Goal: Communication & Community: Answer question/provide support

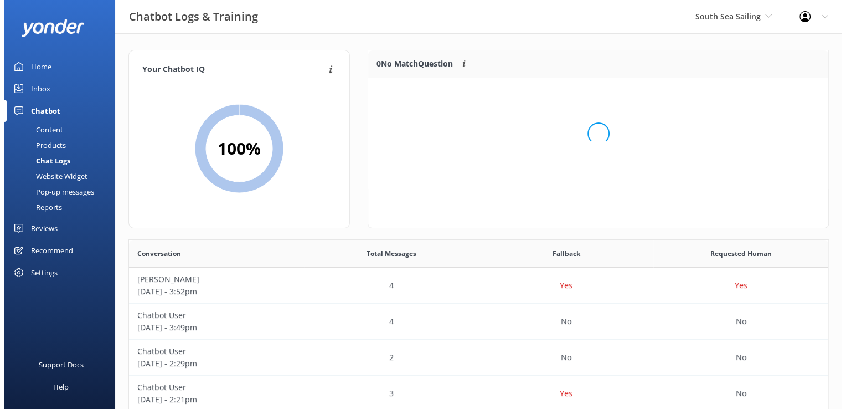
scroll to position [379, 691]
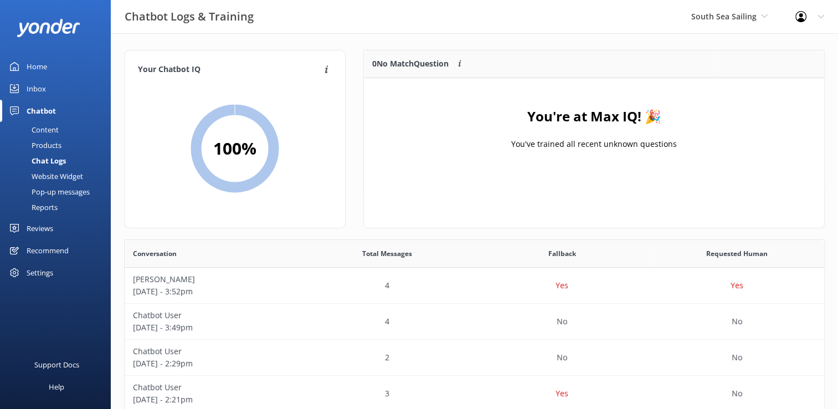
click at [40, 90] on div "Inbox" at bounding box center [36, 89] width 19 height 22
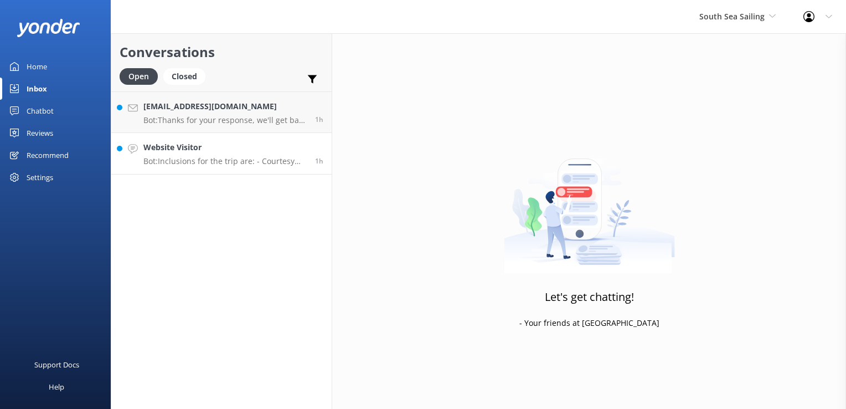
click at [221, 150] on h4 "Website Visitor" at bounding box center [224, 147] width 163 height 12
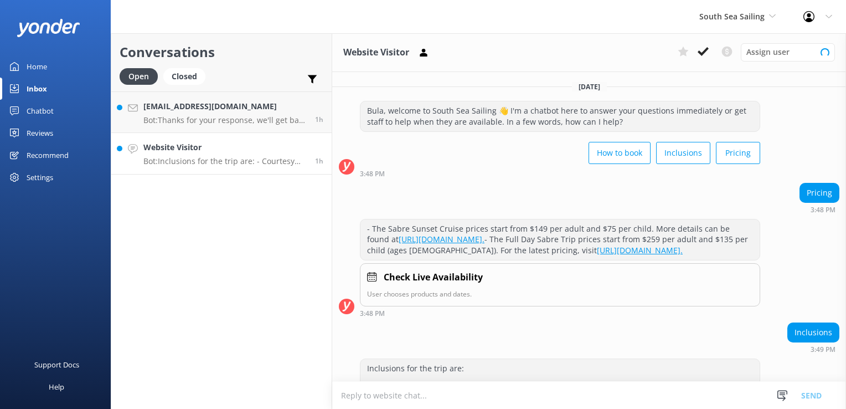
scroll to position [97, 0]
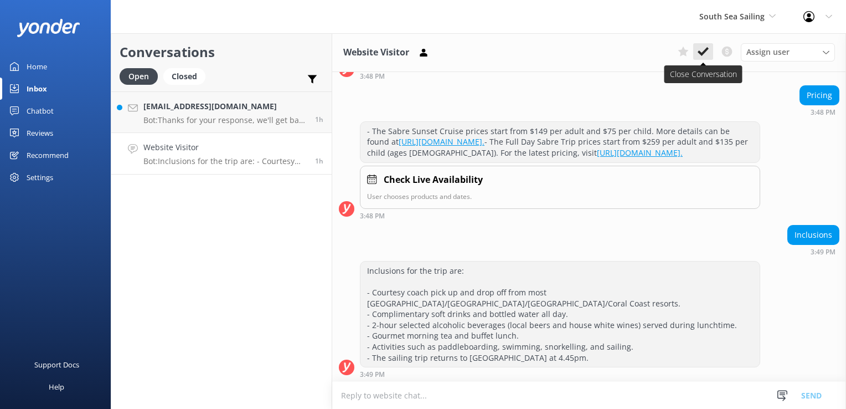
click at [708, 53] on icon at bounding box center [703, 51] width 11 height 11
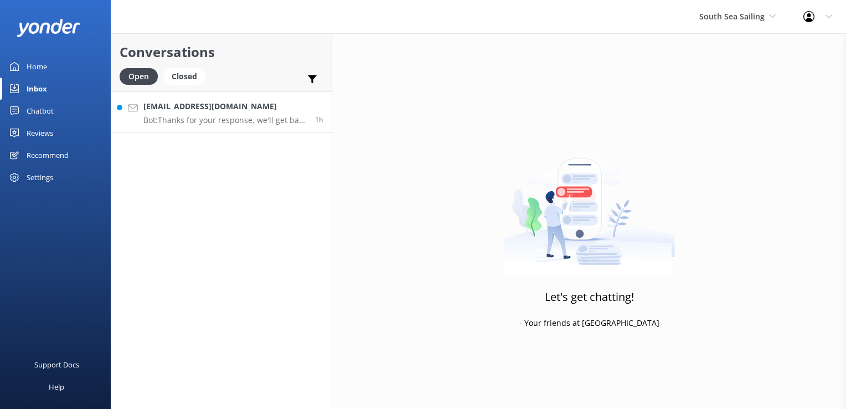
click at [246, 117] on p "Bot: Thanks for your response, we'll get back to you as soon as we can during o…" at bounding box center [224, 120] width 163 height 10
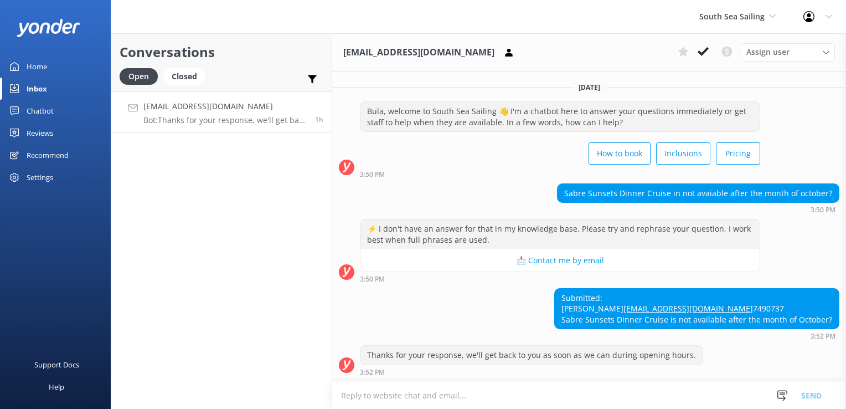
scroll to position [19, 0]
click at [213, 128] on link "rishikaashna833@gmail.com Bot: Thanks for your response, we'll get back to you …" at bounding box center [221, 112] width 220 height 42
click at [228, 112] on h4 "rishikaashna833@gmail.com" at bounding box center [224, 106] width 163 height 12
click at [506, 384] on textarea at bounding box center [589, 394] width 514 height 27
type textarea "p"
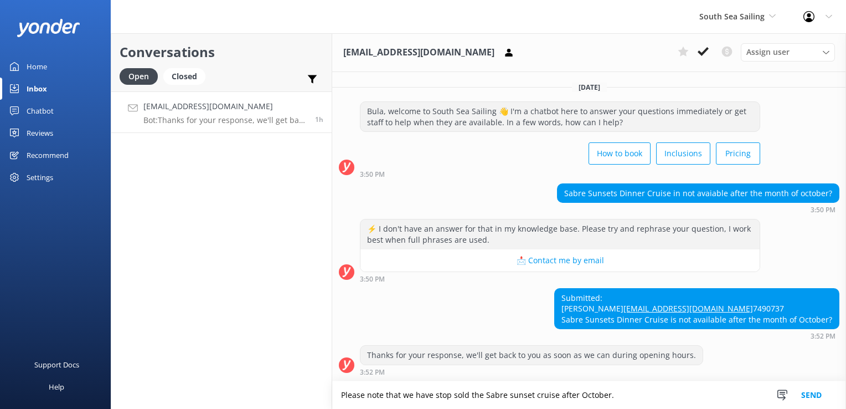
type textarea "Please note that we have stop sold the Sabre sunset cruise after October."
click at [811, 399] on button "Send" at bounding box center [812, 395] width 42 height 28
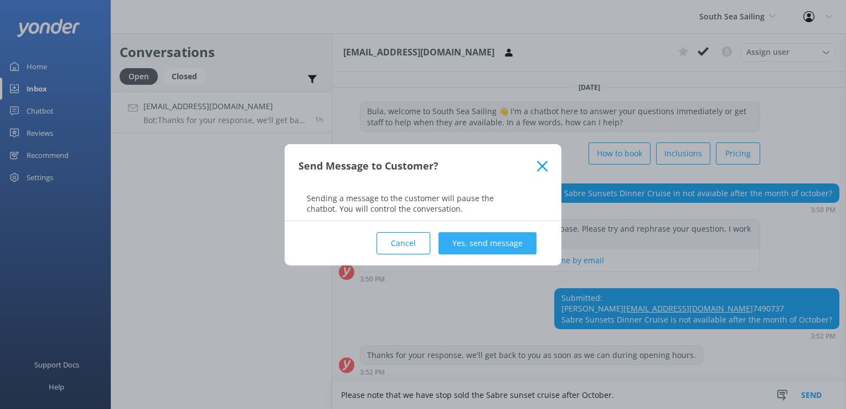
click at [500, 249] on button "Yes, send message" at bounding box center [487, 243] width 98 height 22
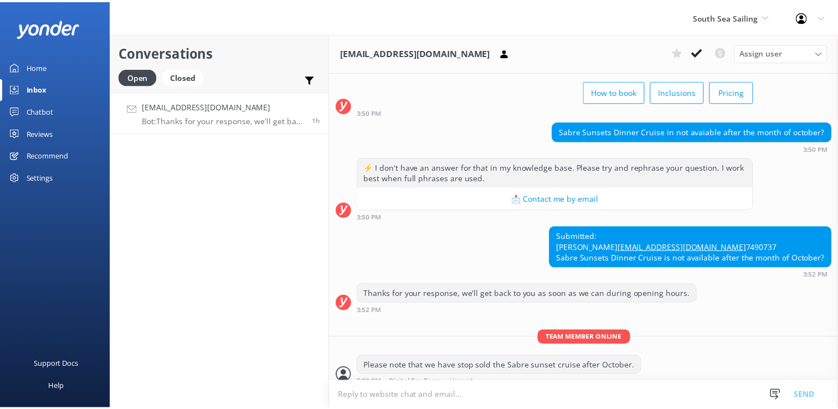
scroll to position [91, 0]
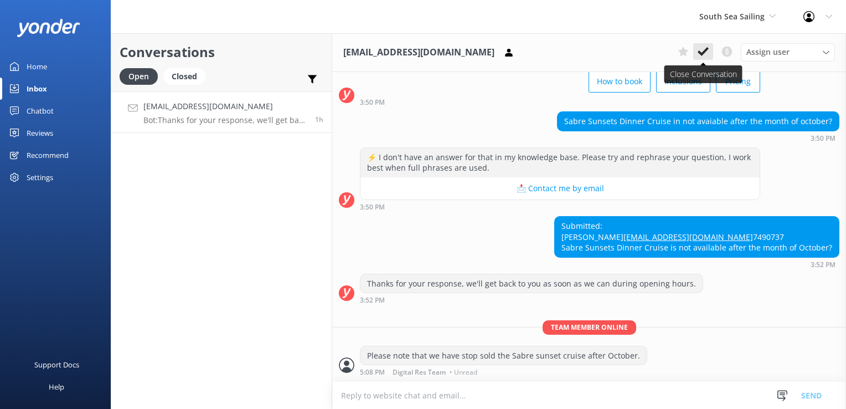
click at [710, 50] on button at bounding box center [703, 51] width 20 height 17
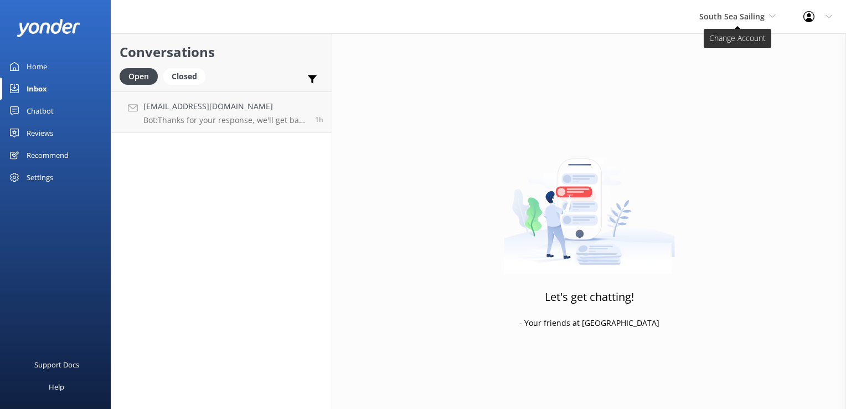
click at [732, 19] on span "South Sea Sailing" at bounding box center [731, 16] width 65 height 11
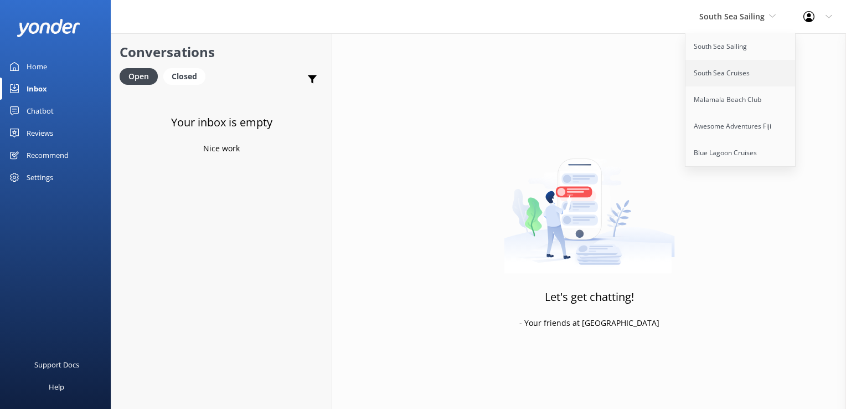
click at [718, 82] on link "South Sea Cruises" at bounding box center [740, 73] width 111 height 27
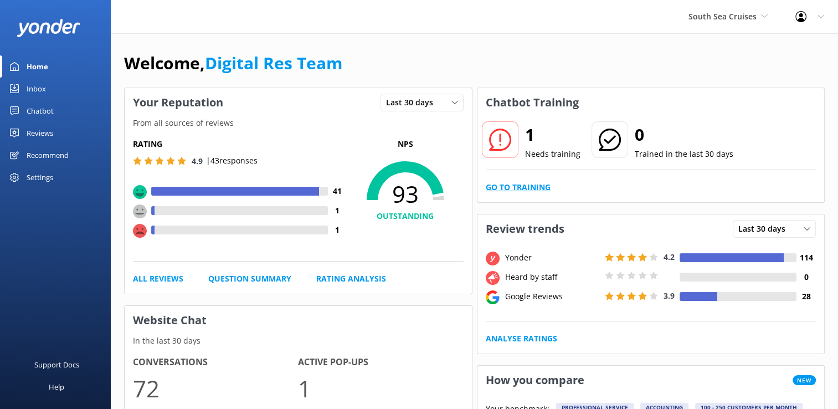
click at [496, 188] on link "Go to Training" at bounding box center [518, 187] width 65 height 12
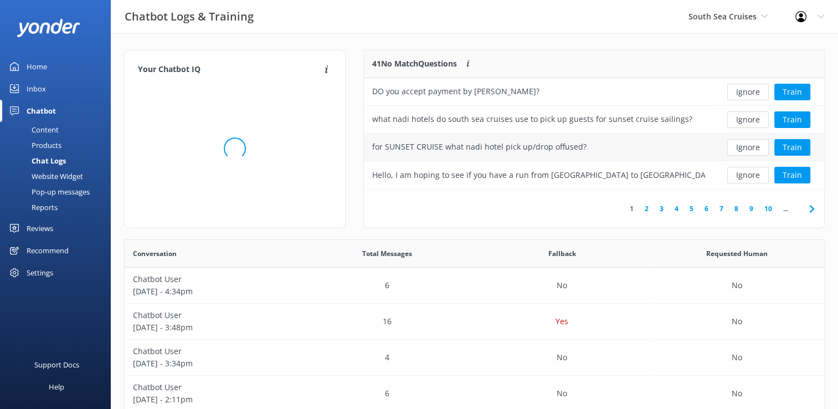
scroll to position [130, 451]
click at [742, 94] on button "Ignore" at bounding box center [748, 92] width 42 height 17
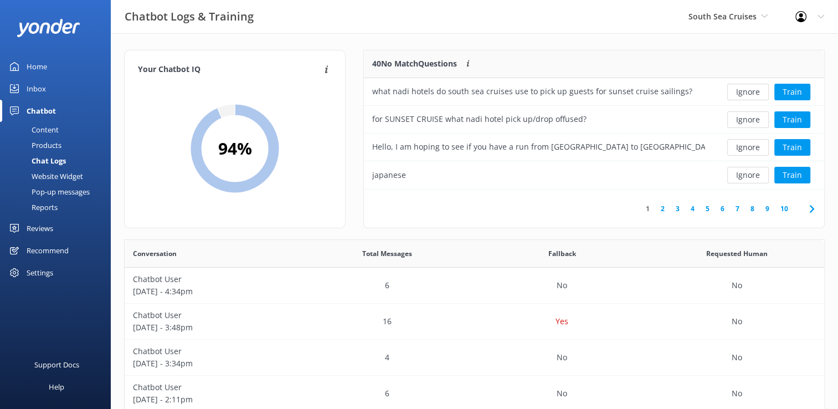
click at [742, 94] on button "Ignore" at bounding box center [748, 92] width 42 height 17
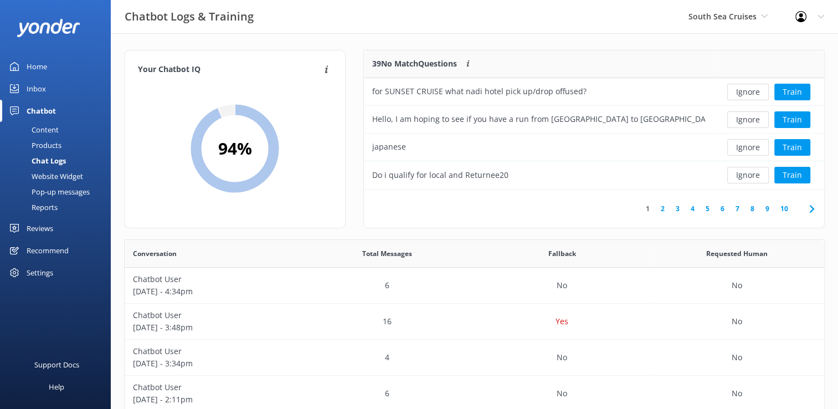
click at [742, 94] on button "Ignore" at bounding box center [748, 92] width 42 height 17
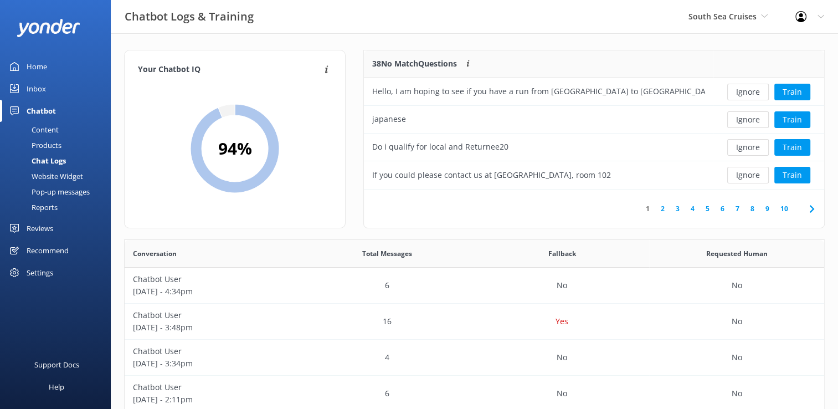
click at [742, 94] on button "Ignore" at bounding box center [748, 92] width 42 height 17
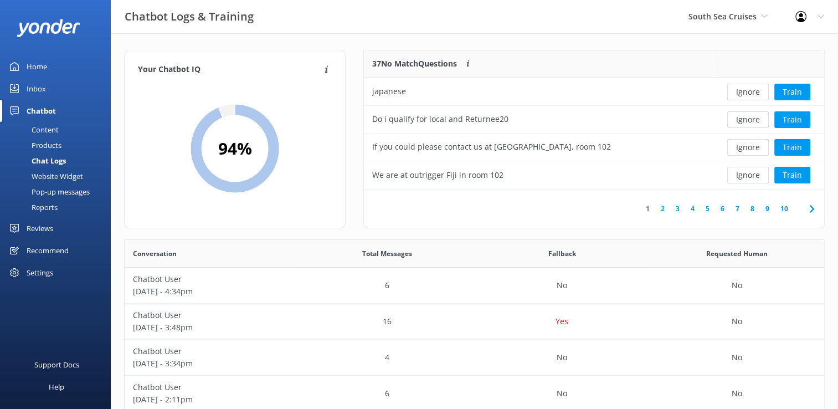
click at [742, 94] on button "Ignore" at bounding box center [748, 92] width 42 height 17
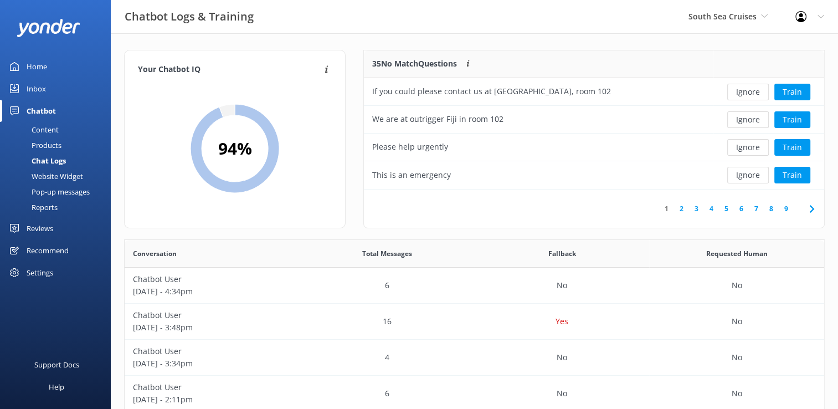
click at [742, 94] on button "Ignore" at bounding box center [748, 92] width 42 height 17
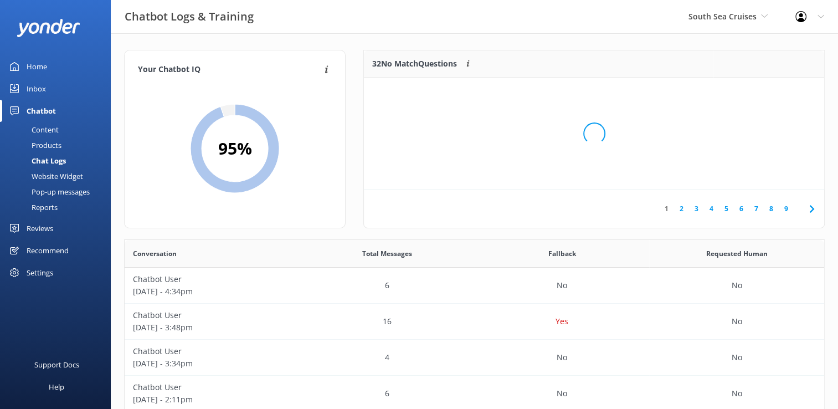
click at [742, 94] on div "Loading.." at bounding box center [594, 133] width 438 height 409
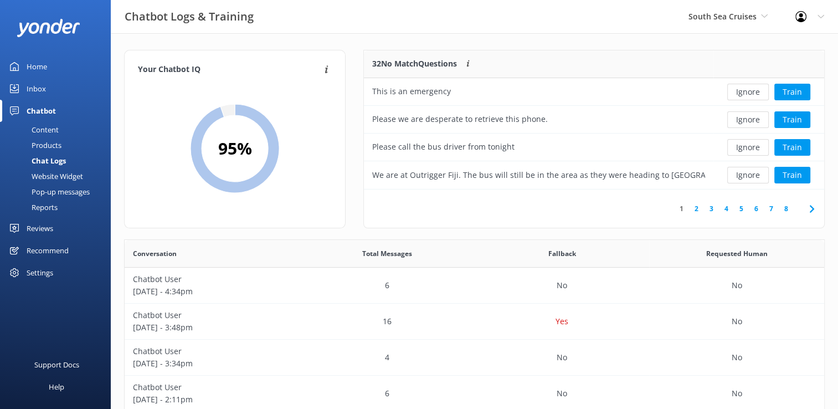
click at [742, 94] on button "Ignore" at bounding box center [748, 92] width 42 height 17
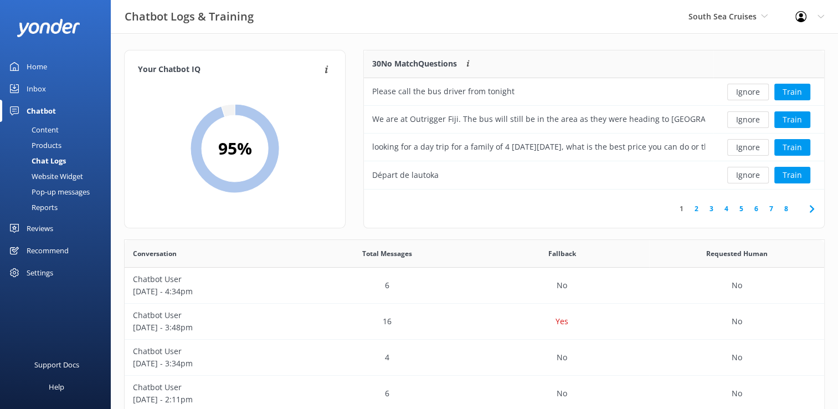
click at [742, 94] on button "Ignore" at bounding box center [748, 92] width 42 height 17
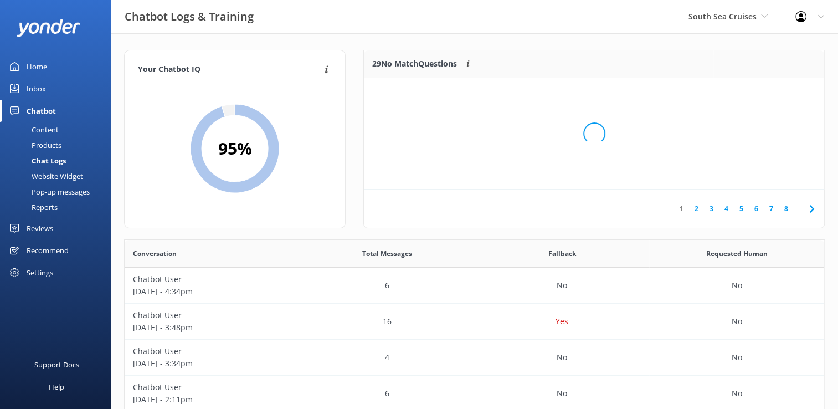
click at [742, 94] on div "Loading.." at bounding box center [594, 133] width 438 height 409
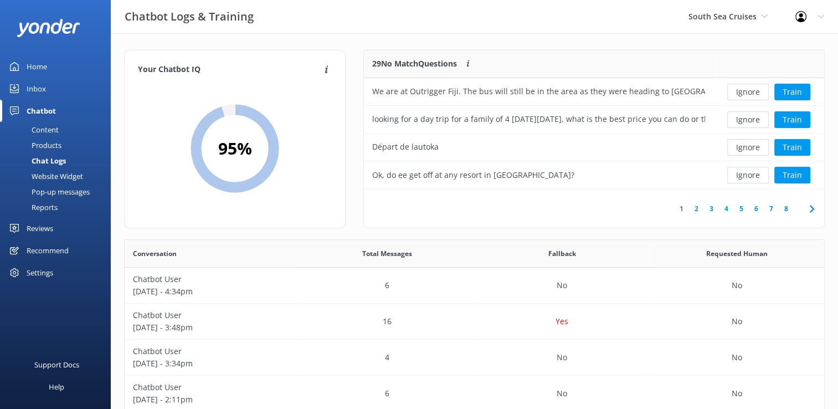
click at [742, 94] on button "Ignore" at bounding box center [748, 92] width 42 height 17
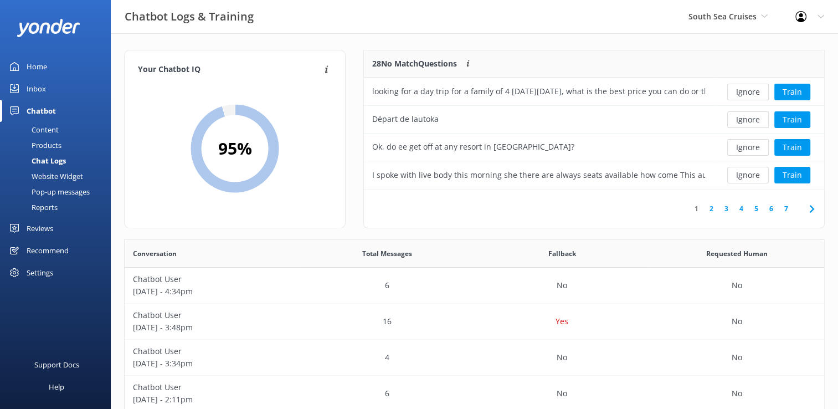
click at [742, 94] on button "Ignore" at bounding box center [748, 92] width 42 height 17
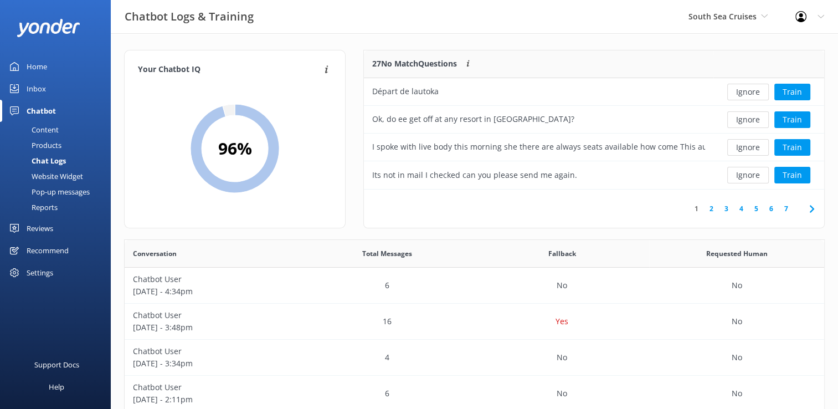
click at [742, 94] on button "Ignore" at bounding box center [748, 92] width 42 height 17
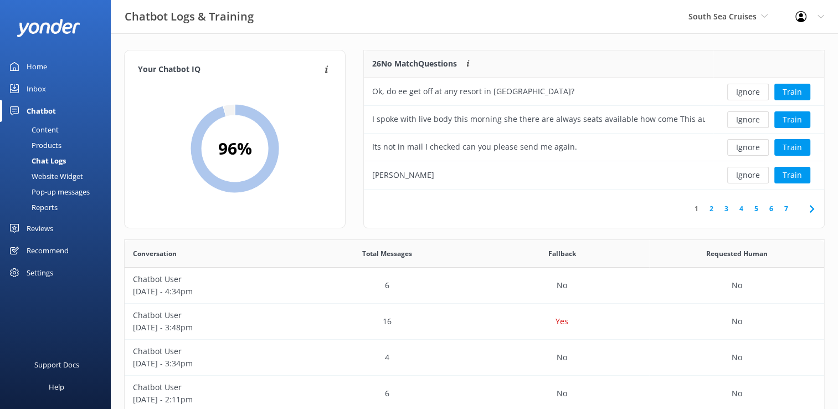
click at [742, 94] on button "Ignore" at bounding box center [748, 92] width 42 height 17
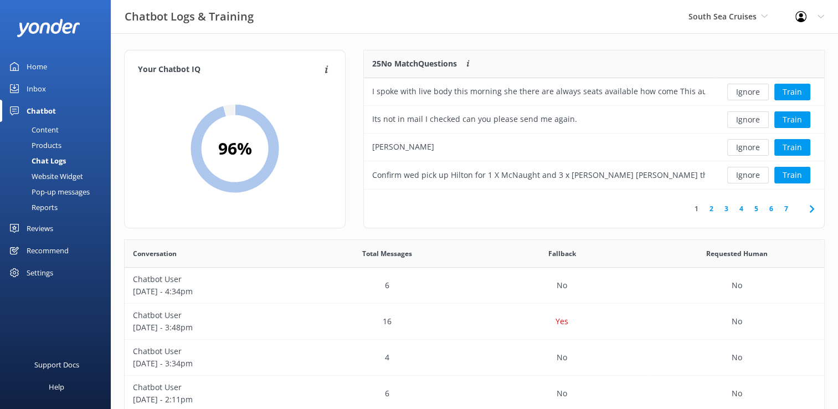
click at [742, 94] on button "Ignore" at bounding box center [748, 92] width 42 height 17
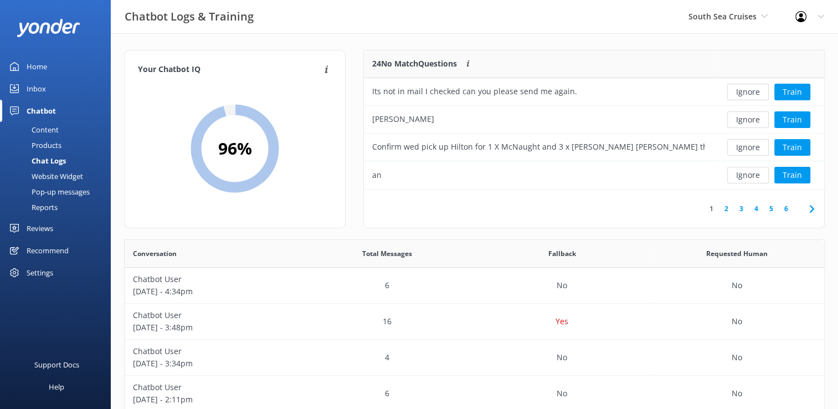
click at [742, 94] on button "Ignore" at bounding box center [748, 92] width 42 height 17
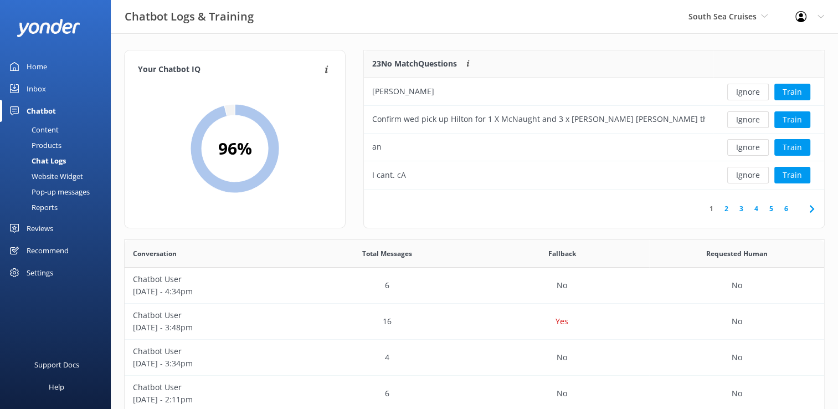
click at [742, 94] on button "Ignore" at bounding box center [748, 92] width 42 height 17
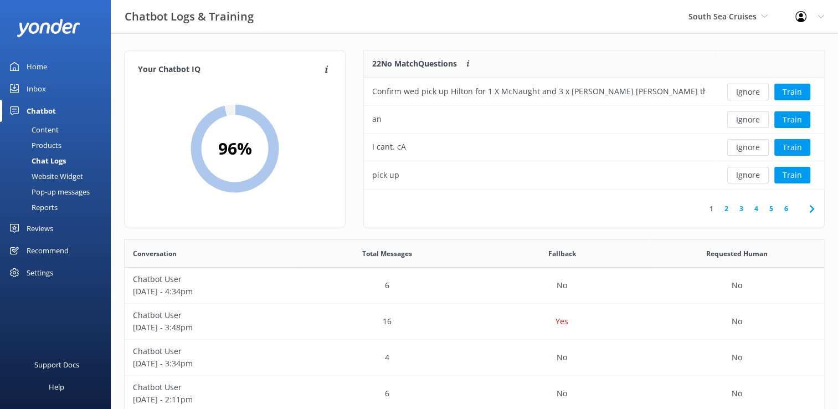
click at [742, 94] on button "Ignore" at bounding box center [748, 92] width 42 height 17
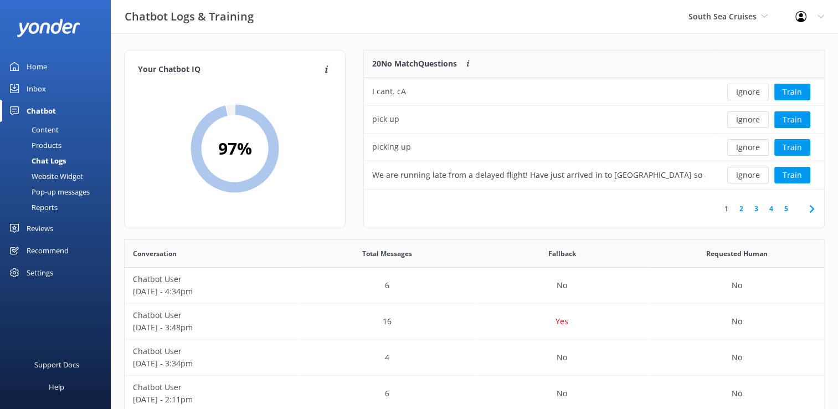
click at [742, 94] on button "Ignore" at bounding box center [748, 92] width 42 height 17
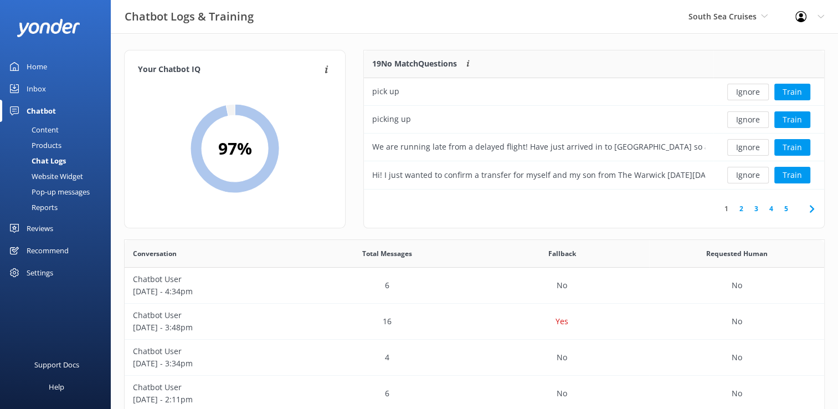
click at [742, 94] on button "Ignore" at bounding box center [748, 92] width 42 height 17
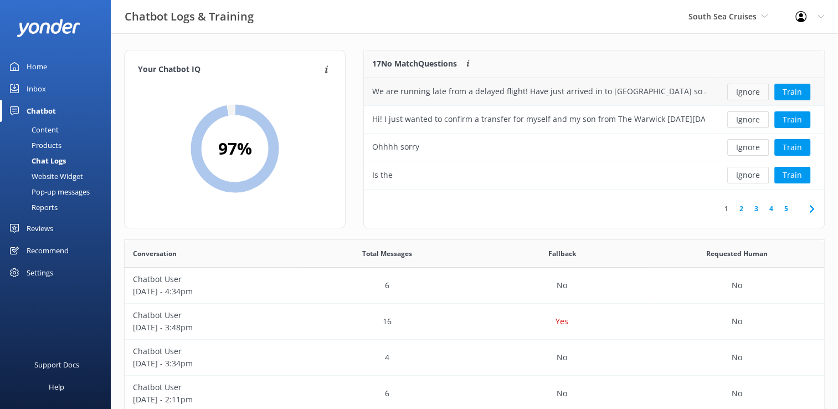
click at [742, 94] on button "Ignore" at bounding box center [748, 92] width 42 height 17
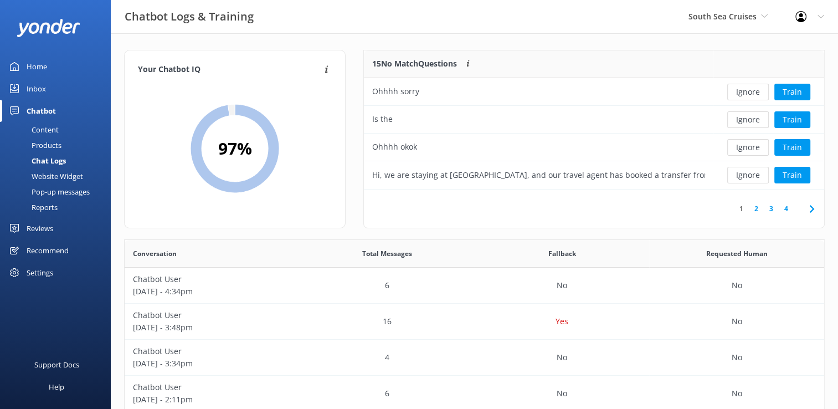
click at [742, 94] on button "Ignore" at bounding box center [748, 92] width 42 height 17
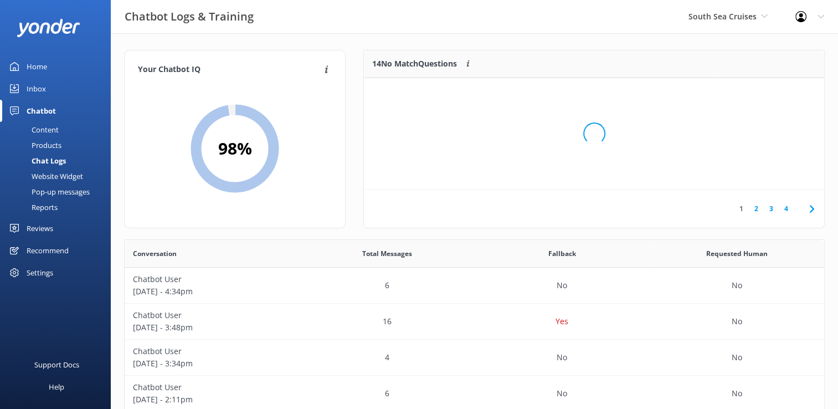
click at [742, 94] on div "Loading.." at bounding box center [594, 133] width 438 height 409
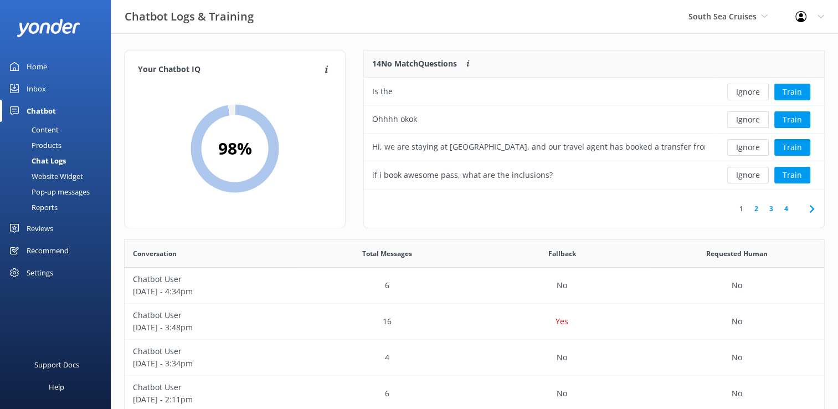
click at [742, 94] on button "Ignore" at bounding box center [748, 92] width 42 height 17
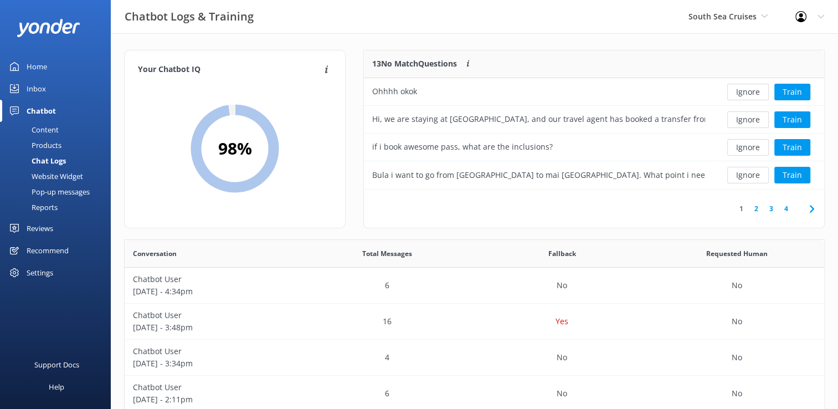
click at [742, 94] on button "Ignore" at bounding box center [748, 92] width 42 height 17
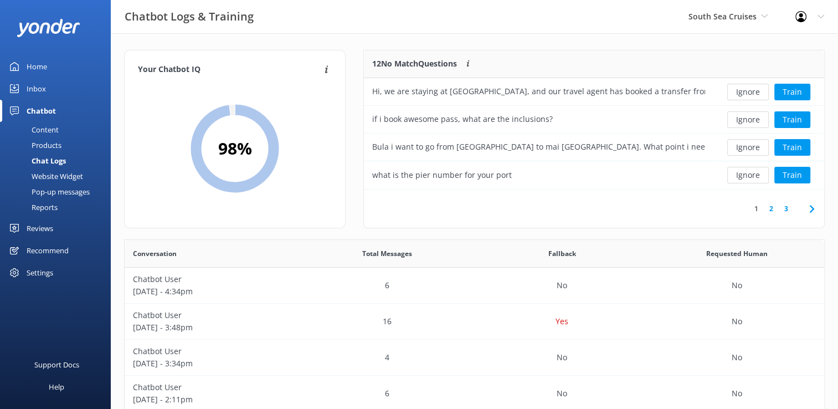
click at [742, 94] on button "Ignore" at bounding box center [748, 92] width 42 height 17
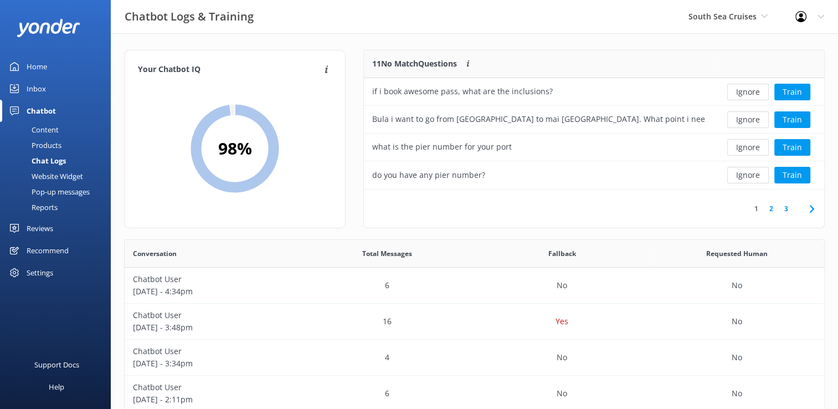
click at [742, 94] on button "Ignore" at bounding box center [748, 92] width 42 height 17
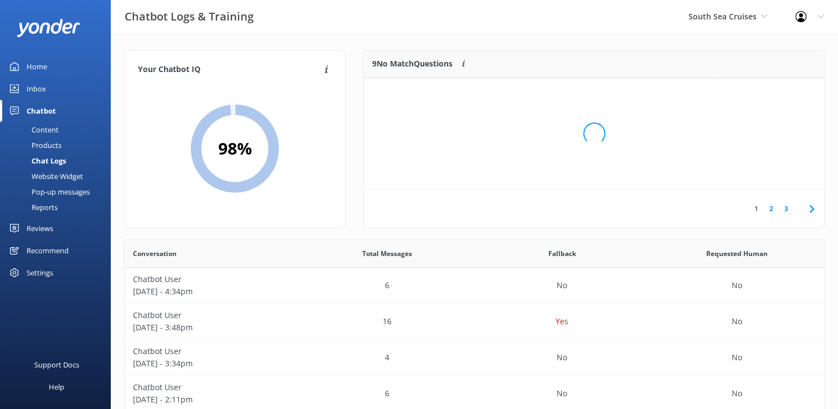
click at [742, 94] on div "Loading.." at bounding box center [594, 133] width 438 height 409
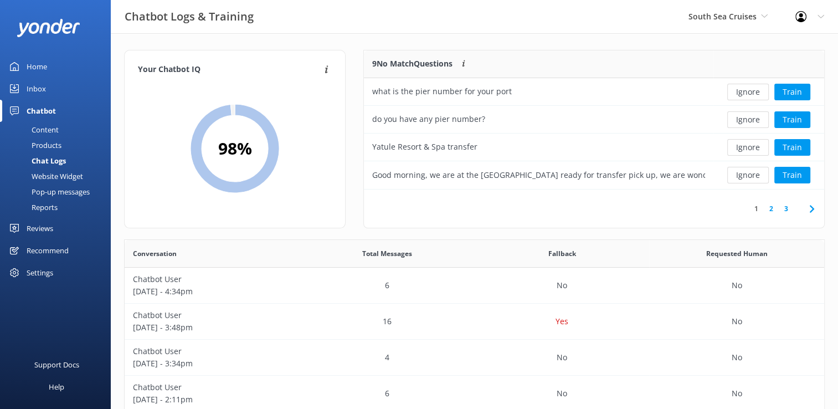
click at [742, 94] on button "Ignore" at bounding box center [748, 92] width 42 height 17
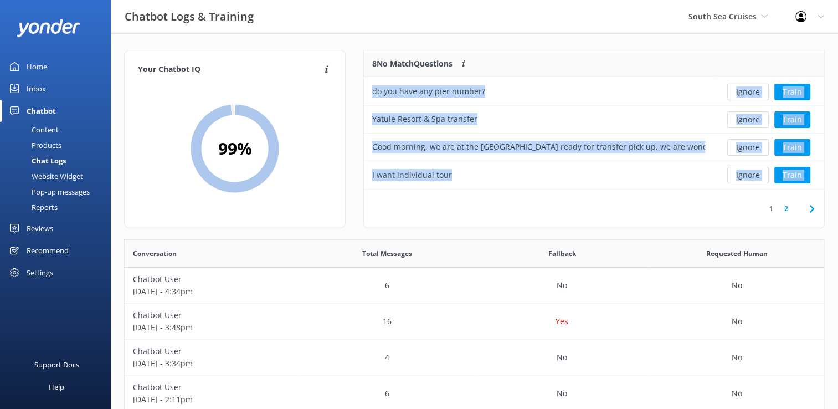
click at [742, 94] on button "Ignore" at bounding box center [748, 92] width 42 height 17
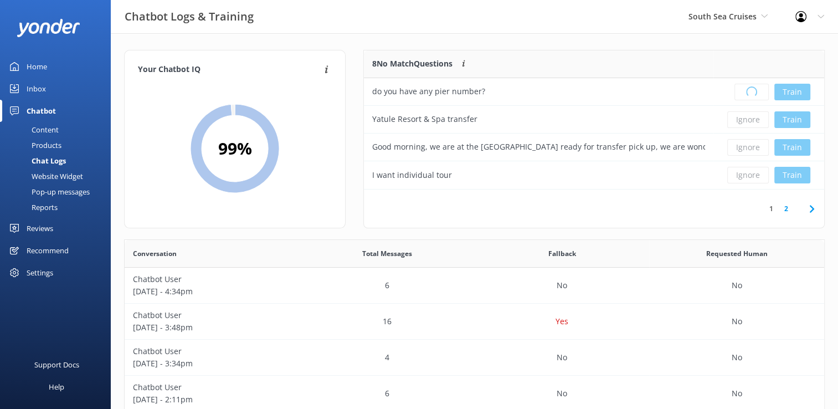
click at [742, 94] on div "Loading.. Train" at bounding box center [768, 92] width 94 height 17
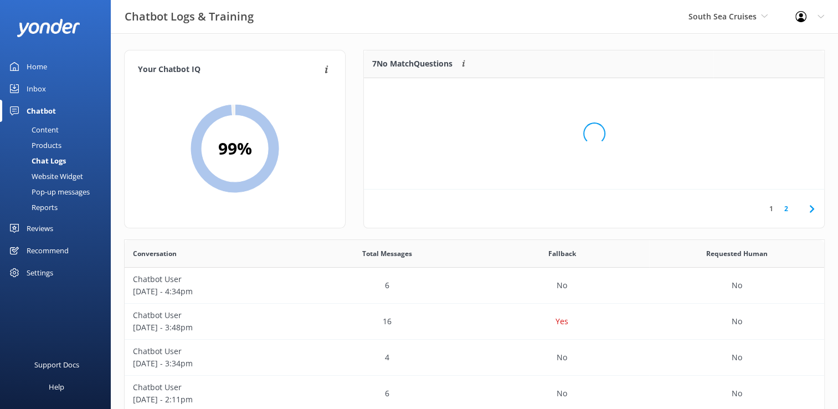
click at [742, 94] on div "Loading.." at bounding box center [594, 133] width 438 height 409
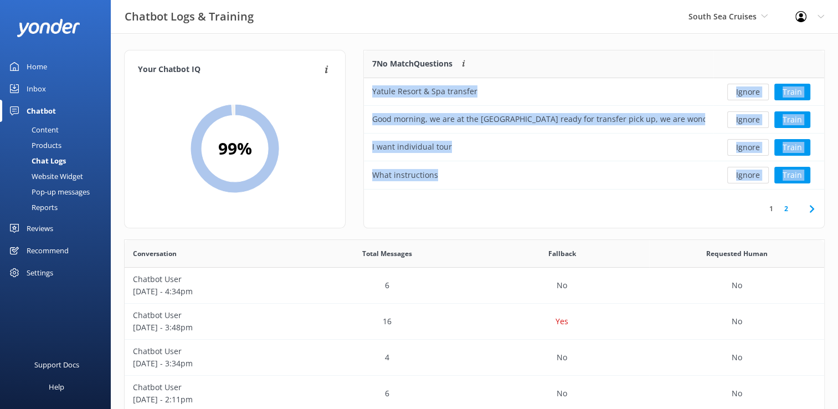
click at [742, 94] on button "Ignore" at bounding box center [748, 92] width 42 height 17
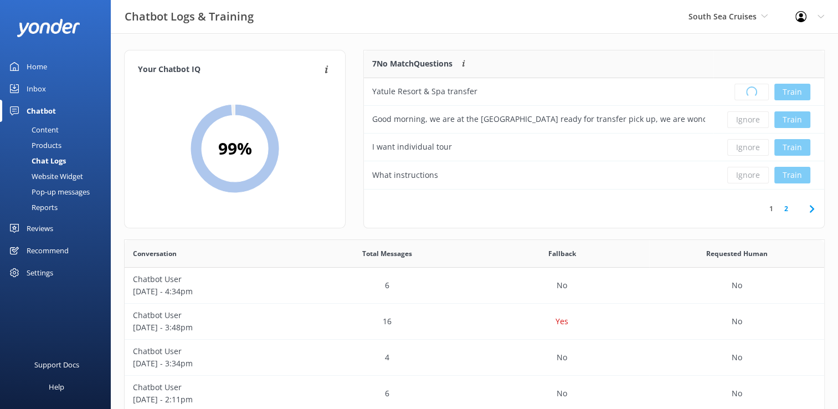
click at [742, 94] on div "Loading.. Train" at bounding box center [768, 92] width 94 height 17
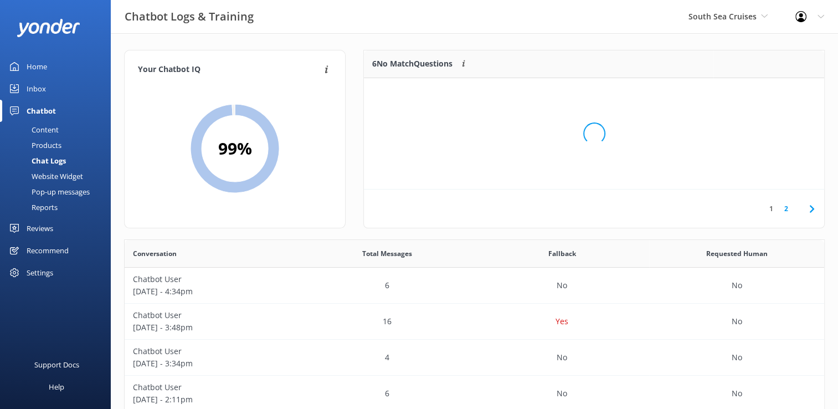
click at [742, 94] on div "Loading.." at bounding box center [594, 133] width 438 height 409
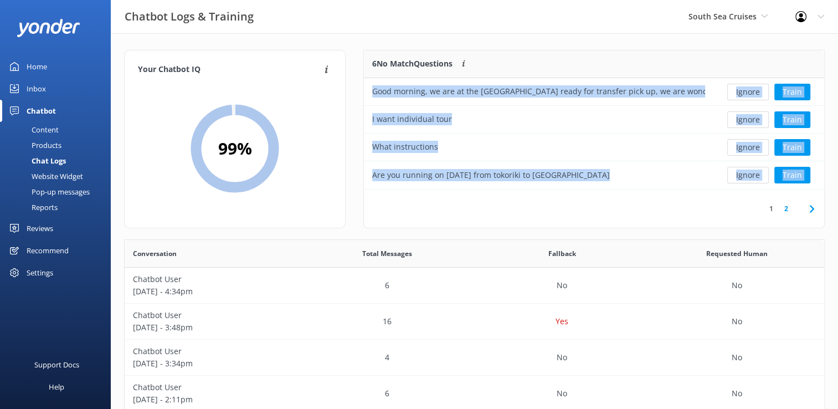
click at [742, 94] on button "Ignore" at bounding box center [748, 92] width 42 height 17
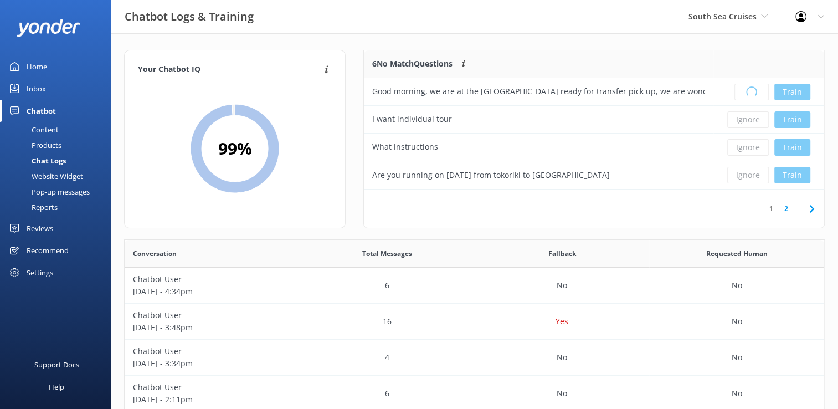
click at [742, 94] on div "Loading.. Train" at bounding box center [768, 92] width 94 height 17
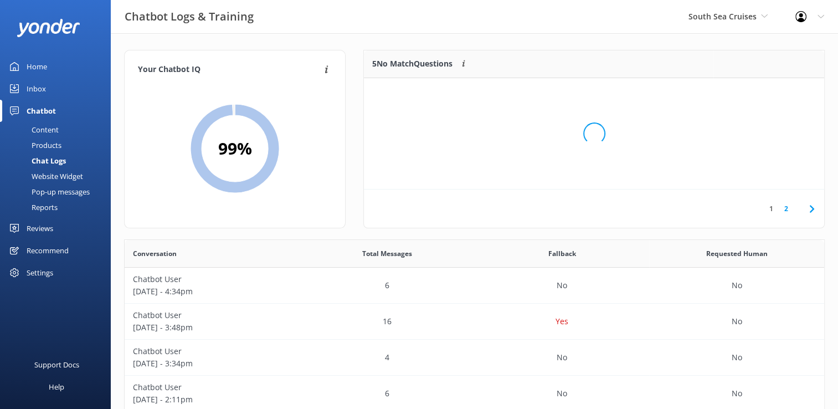
click at [742, 94] on div "Loading.." at bounding box center [594, 133] width 438 height 409
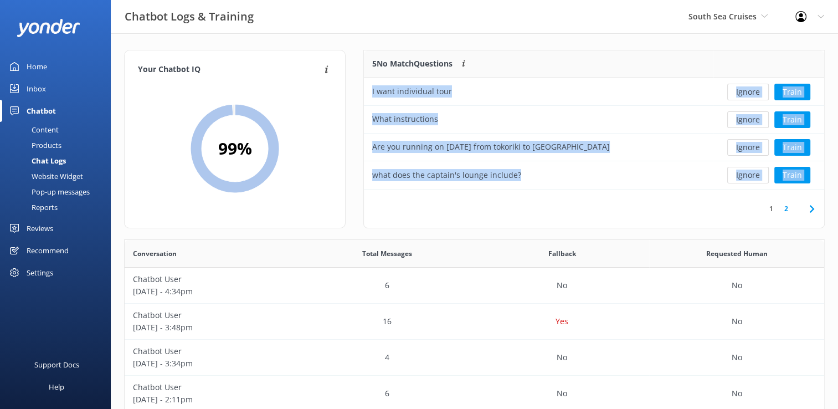
click at [742, 94] on button "Ignore" at bounding box center [748, 92] width 42 height 17
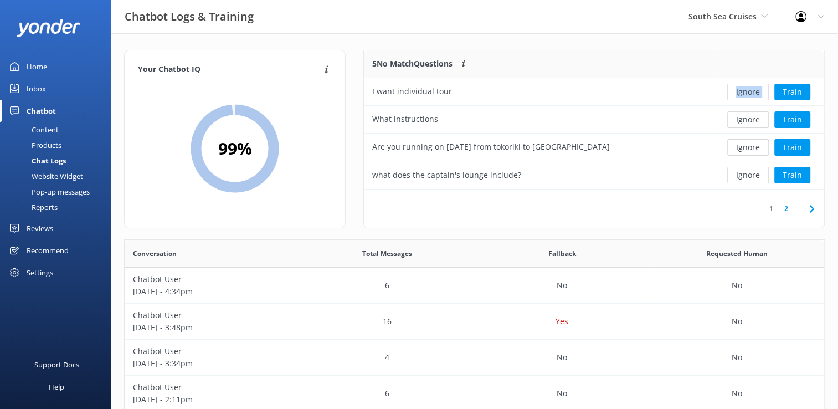
click at [742, 94] on div "Ignore Train" at bounding box center [768, 92] width 94 height 17
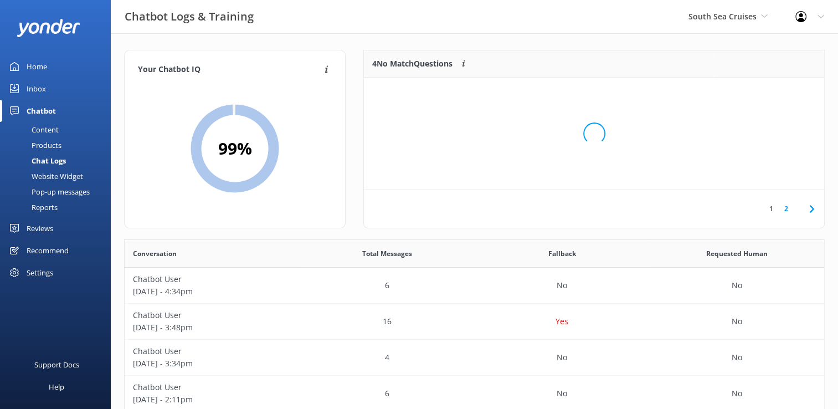
click at [742, 94] on div "Loading.." at bounding box center [594, 133] width 438 height 409
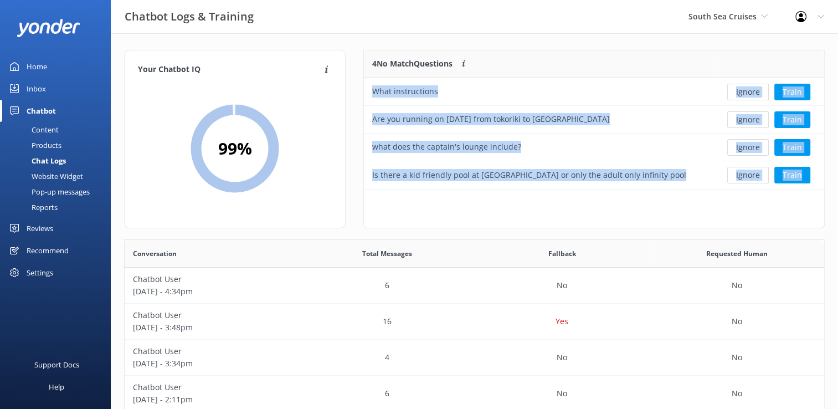
click at [742, 94] on button "Ignore" at bounding box center [748, 92] width 42 height 17
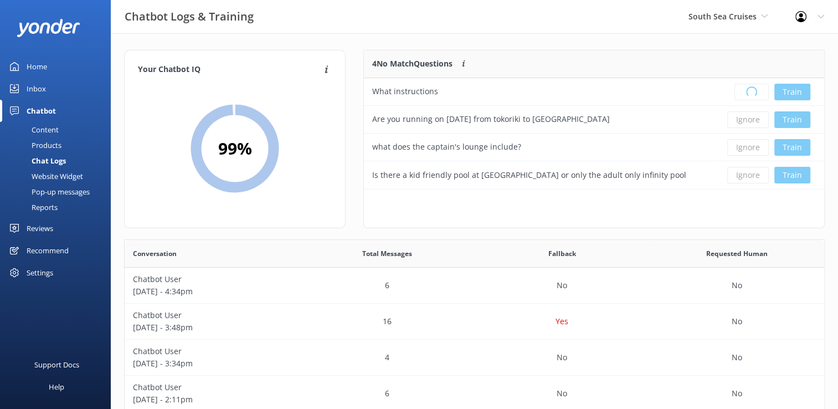
click at [742, 94] on div "Loading.. Train" at bounding box center [768, 92] width 94 height 17
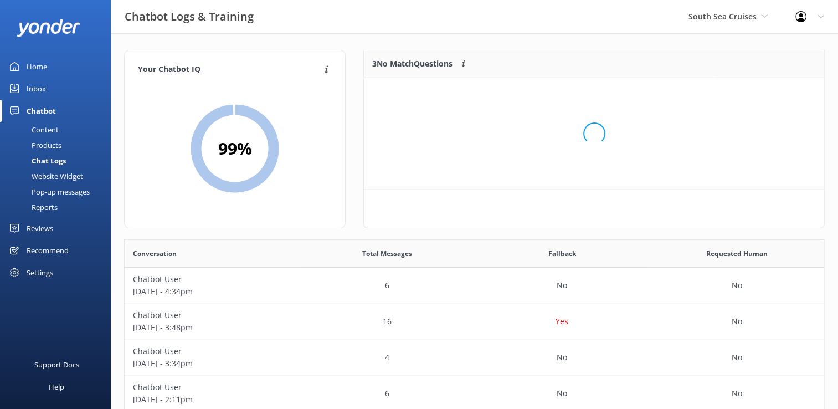
click at [742, 94] on div "Loading.." at bounding box center [594, 133] width 438 height 409
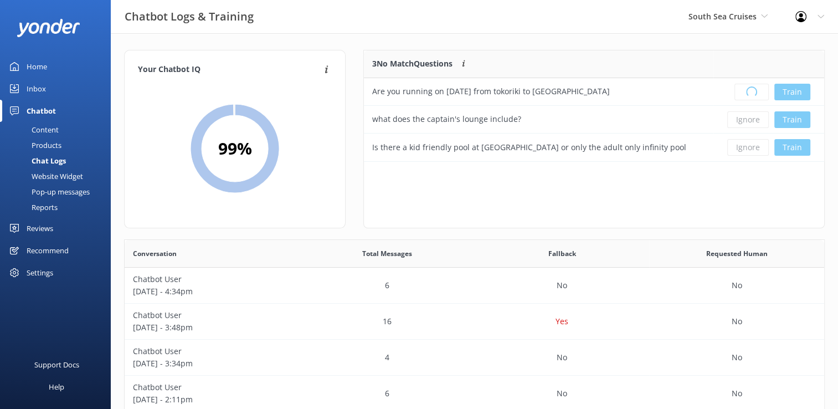
click at [742, 94] on div "Loading.. Train" at bounding box center [768, 92] width 94 height 17
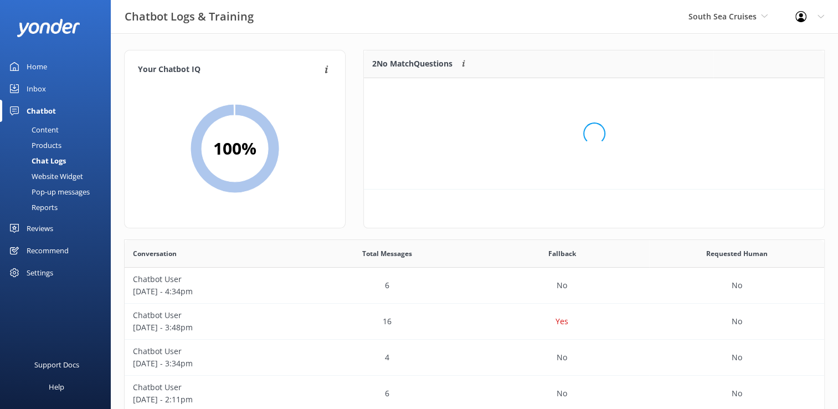
scroll to position [9, 9]
click at [742, 94] on div "Loading.." at bounding box center [594, 133] width 438 height 409
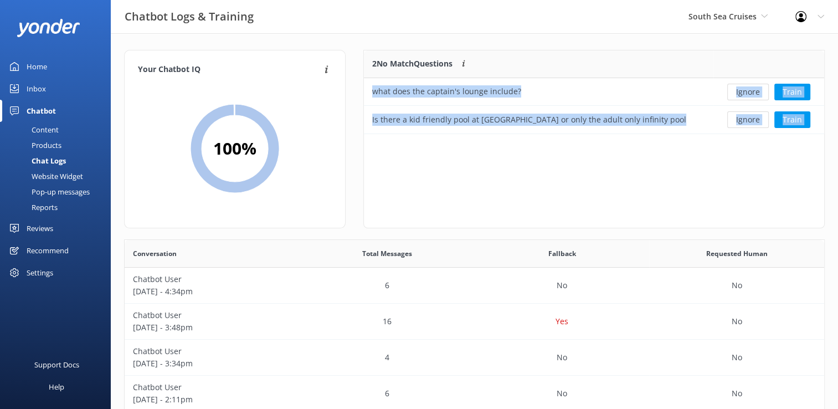
click at [742, 94] on button "Ignore" at bounding box center [748, 92] width 42 height 17
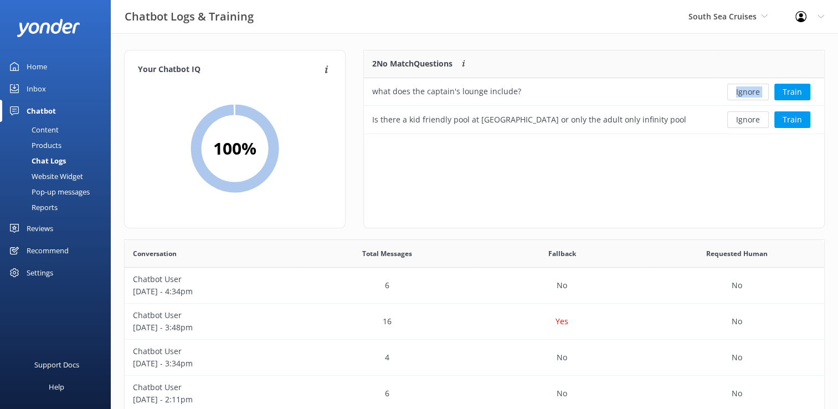
click at [742, 94] on div "Ignore Train" at bounding box center [768, 92] width 94 height 17
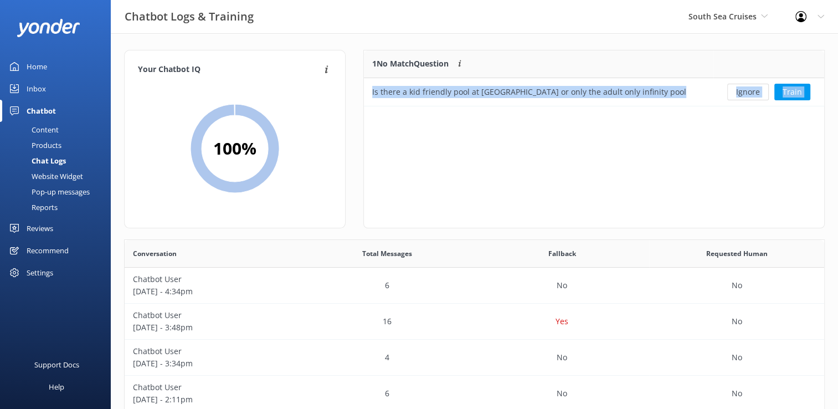
scroll to position [47, 451]
click at [742, 94] on button "Ignore" at bounding box center [748, 92] width 42 height 17
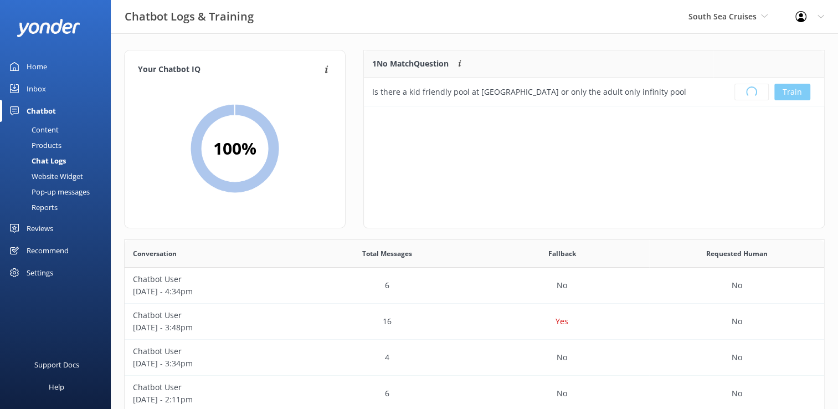
click at [742, 94] on div "Loading.. Train" at bounding box center [768, 92] width 94 height 17
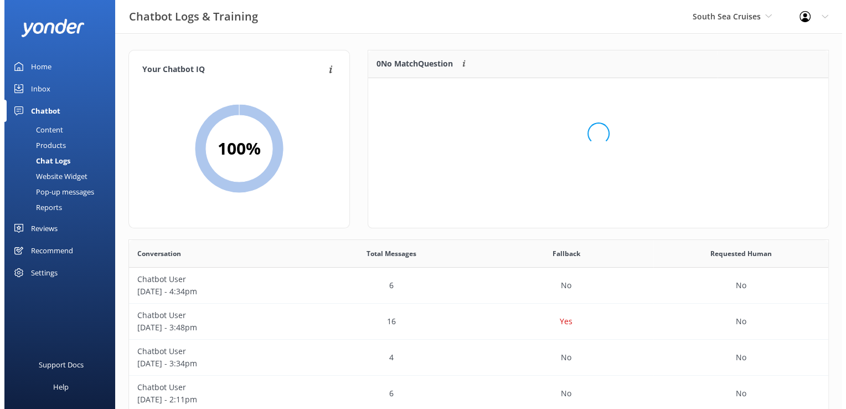
scroll to position [130, 451]
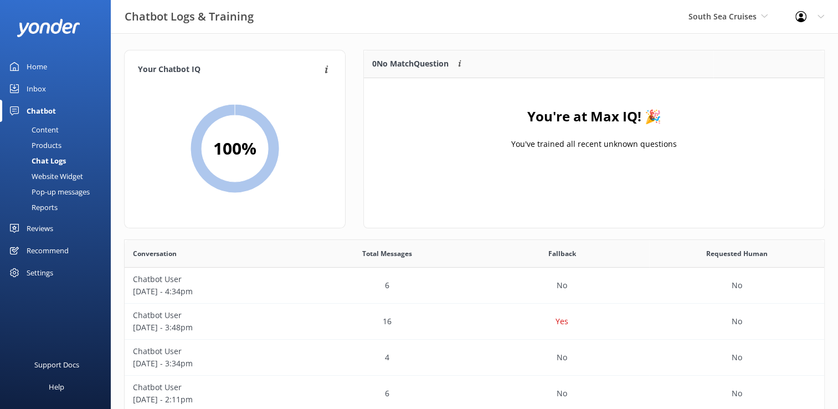
click at [55, 87] on link "Inbox" at bounding box center [55, 89] width 111 height 22
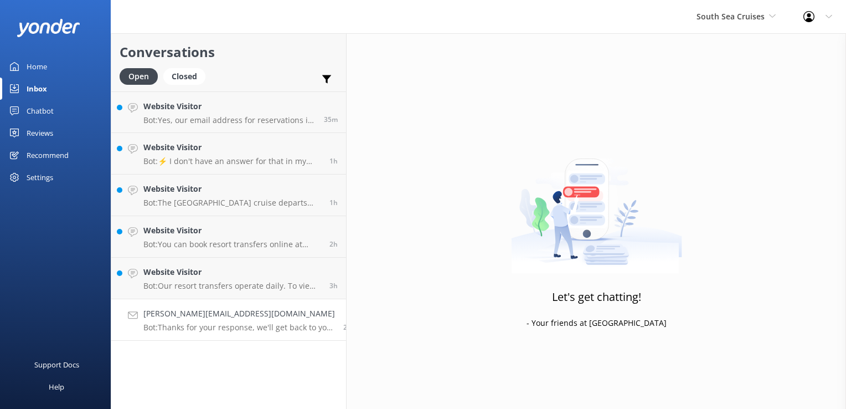
click at [272, 334] on link "Damien.larrode@ville-nimes.fr Bot: Thanks for your response, we'll get back to …" at bounding box center [228, 320] width 235 height 42
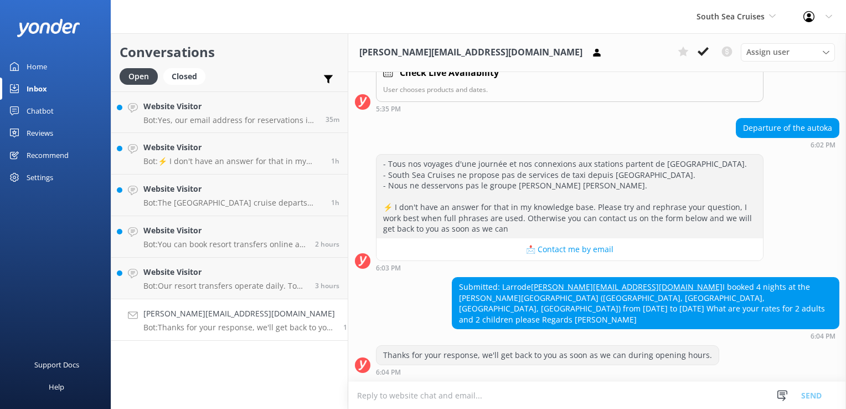
scroll to position [202, 0]
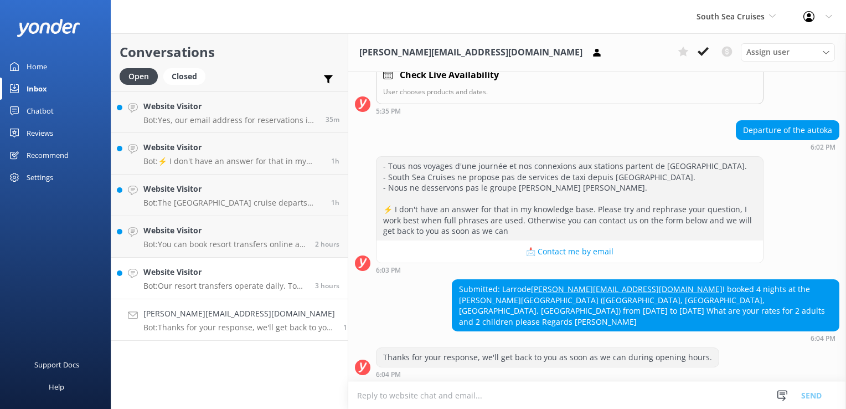
click at [206, 283] on p "Bot: Our resort transfers operate daily. To view the resort transfer schedule, …" at bounding box center [224, 286] width 163 height 10
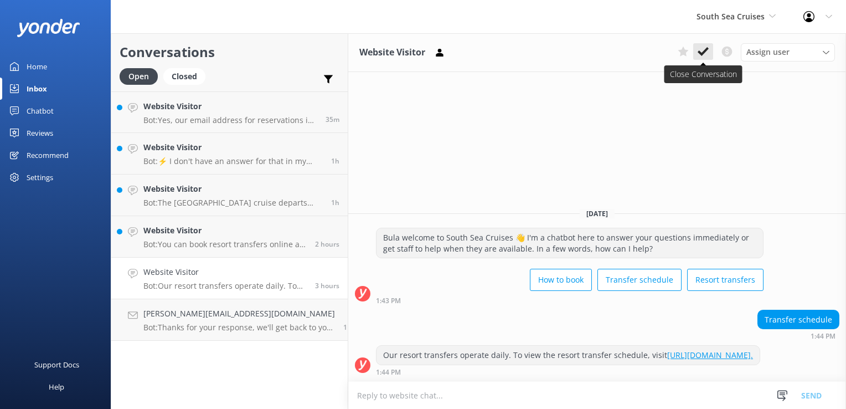
click at [699, 52] on use at bounding box center [703, 51] width 11 height 9
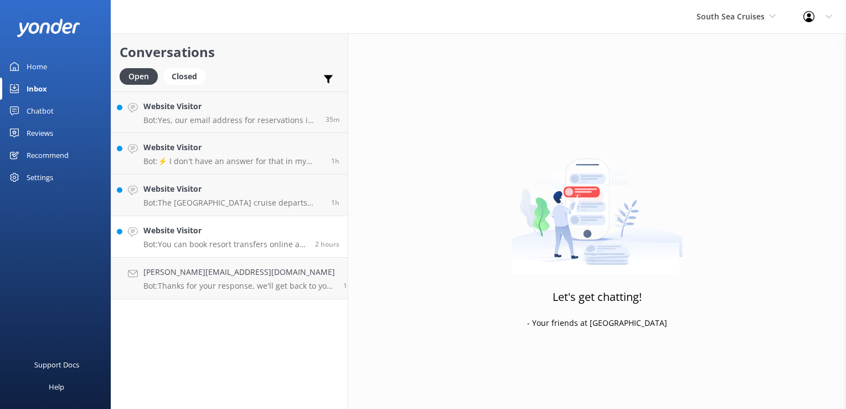
click at [193, 239] on p "Bot: You can book resort transfers online at https://bookings.southseacruisesfi…" at bounding box center [224, 244] width 163 height 10
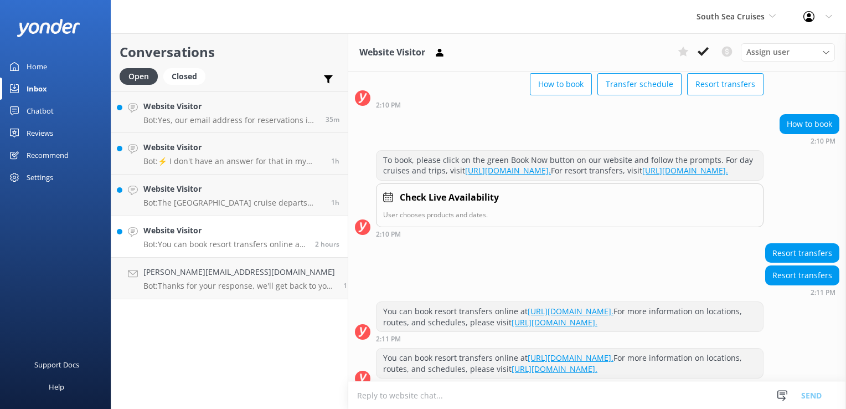
scroll to position [112, 0]
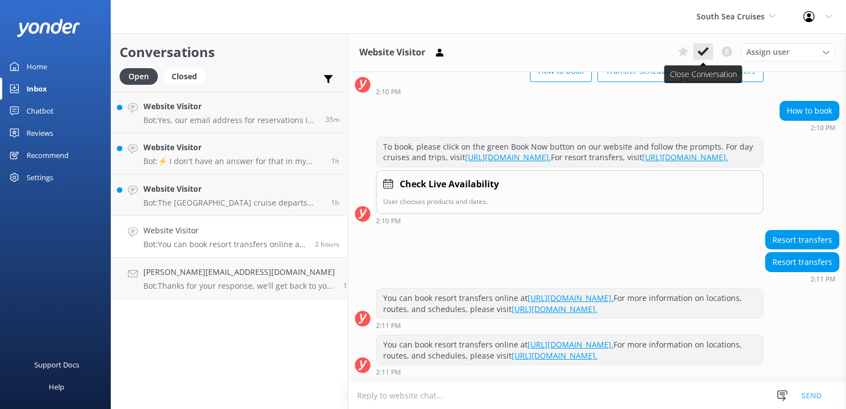
click at [703, 55] on icon at bounding box center [703, 51] width 11 height 11
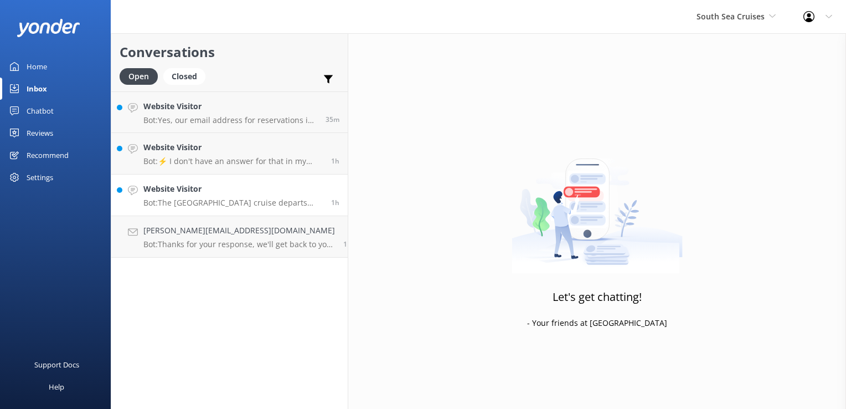
click at [235, 194] on h4 "Website Visitor" at bounding box center [232, 189] width 179 height 12
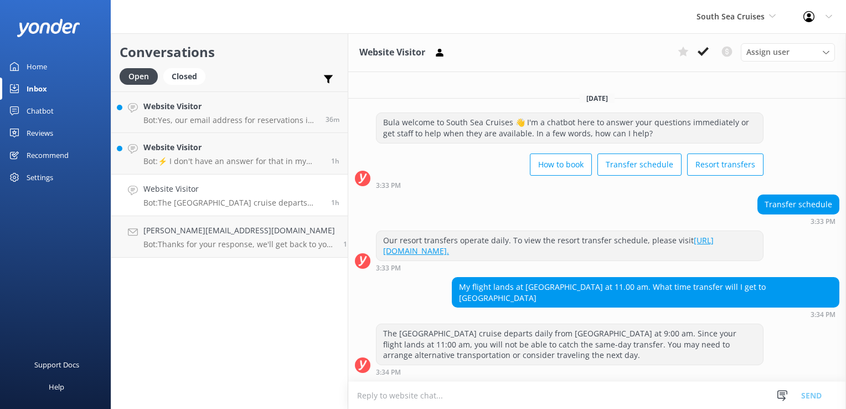
click at [370, 393] on textarea at bounding box center [597, 394] width 498 height 27
type textarea "Please note we have 3 departures to Castaway Island which are at 9.30am, 12.15p…"
click at [808, 388] on button "Send" at bounding box center [812, 395] width 42 height 28
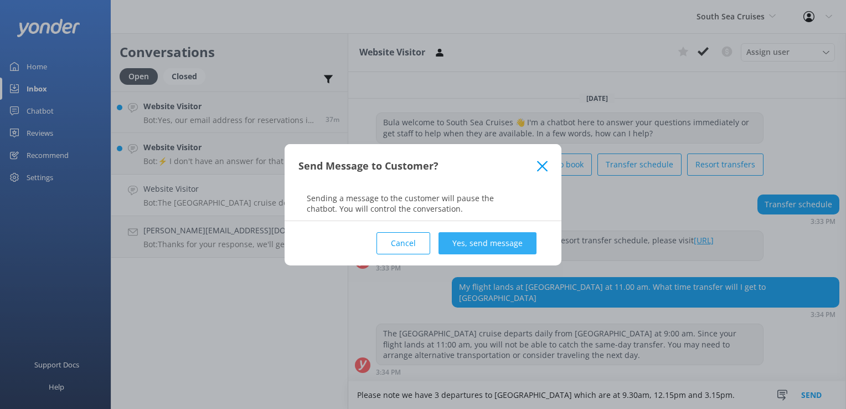
click at [501, 236] on button "Yes, send message" at bounding box center [487, 243] width 98 height 22
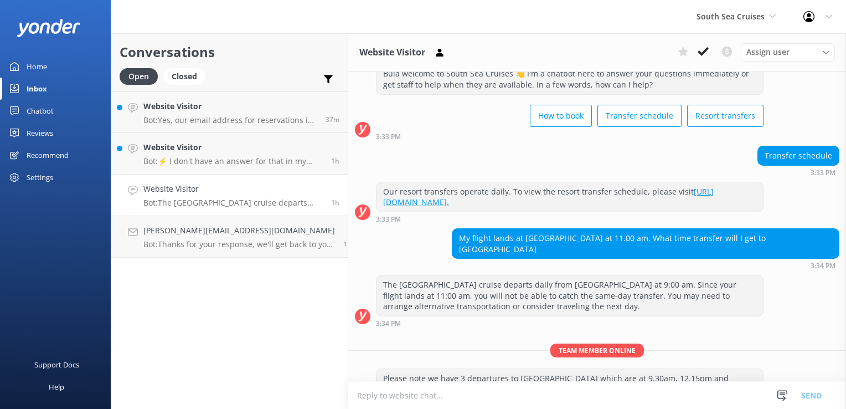
scroll to position [47, 0]
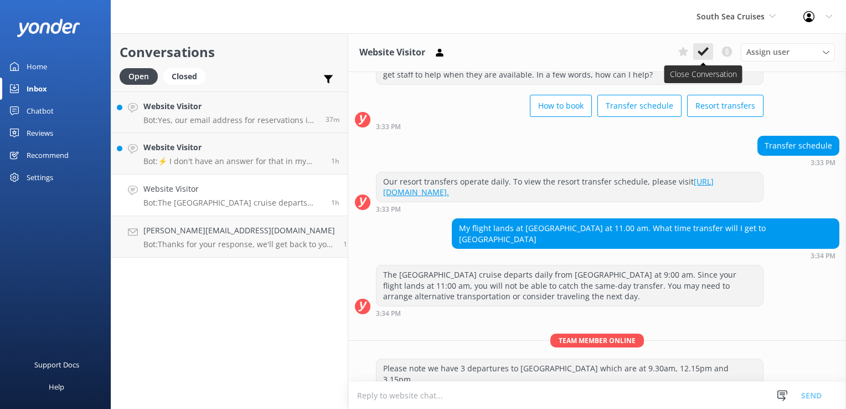
click at [701, 52] on icon at bounding box center [703, 51] width 11 height 11
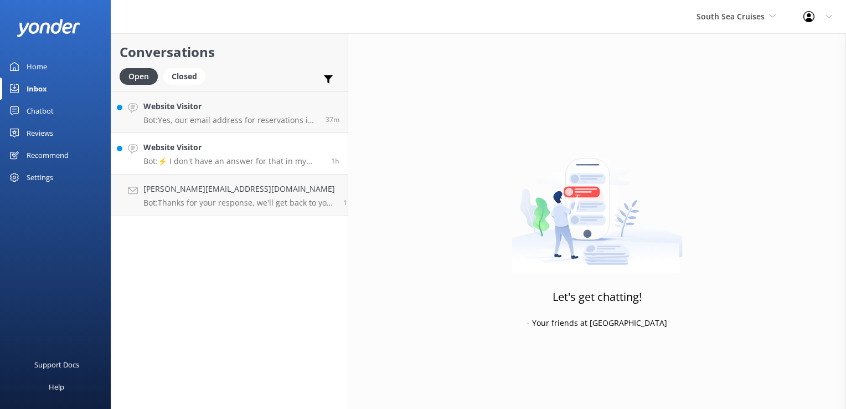
click at [242, 162] on p "Bot: ⚡ I don't have an answer for that in my knowledge base. Please try and rep…" at bounding box center [232, 161] width 179 height 10
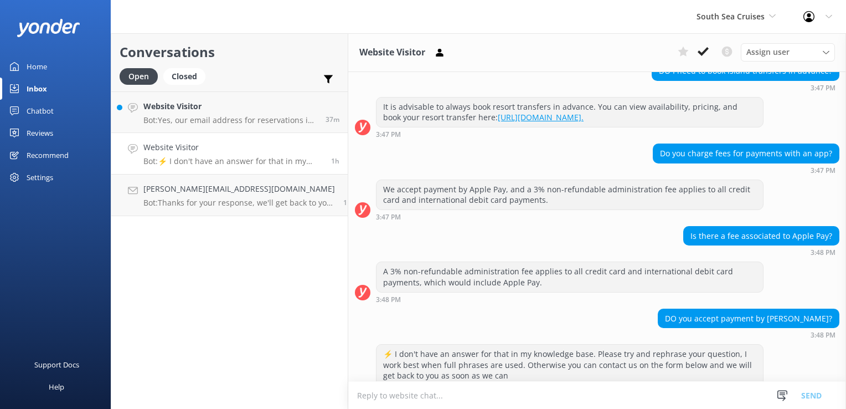
scroll to position [721, 0]
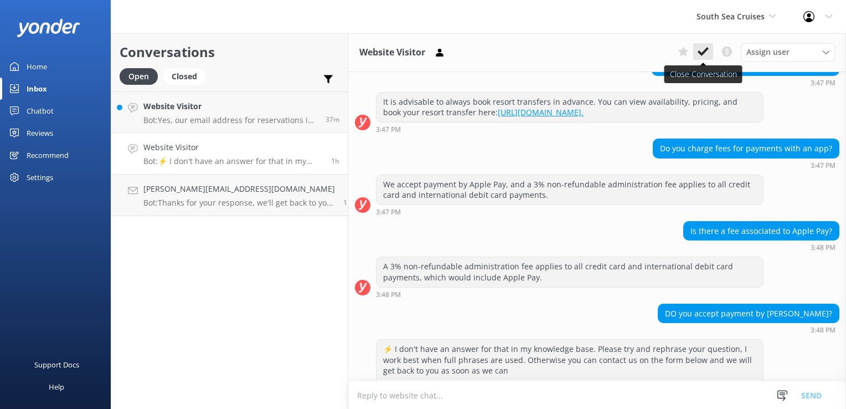
click at [711, 47] on button at bounding box center [703, 51] width 20 height 17
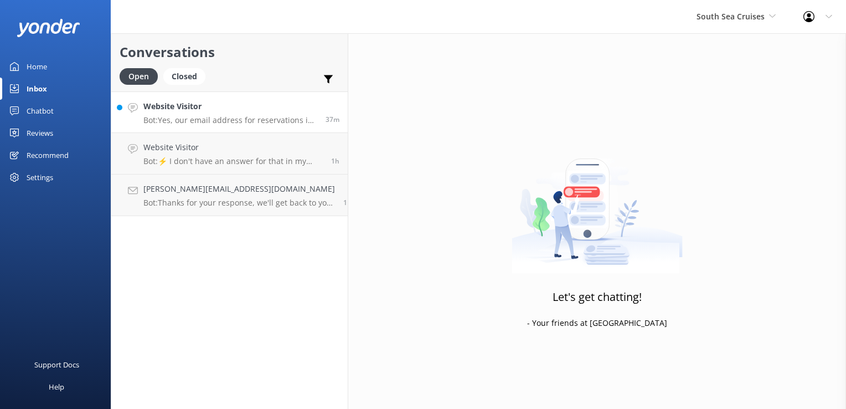
click at [230, 123] on p "Bot: Yes, our email address for reservations is reservations@ssc.com.fj." at bounding box center [230, 120] width 174 height 10
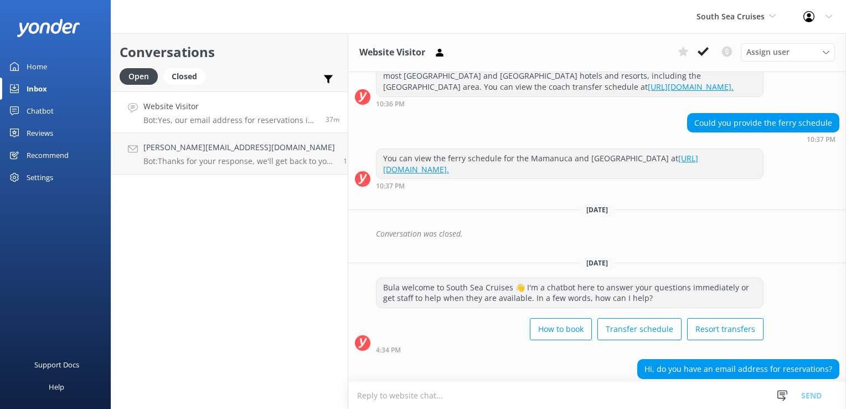
scroll to position [276, 0]
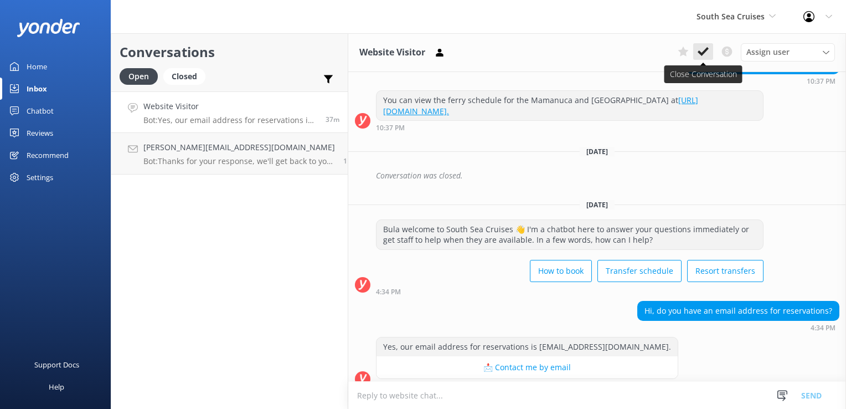
click at [700, 59] on button at bounding box center [703, 51] width 20 height 17
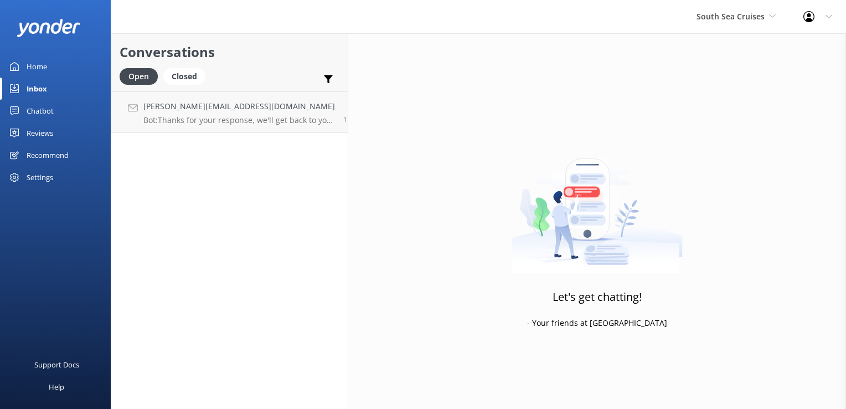
click at [270, 140] on div "Conversations Open Closed Important Converted Assigned to me Unassigned Damien.…" at bounding box center [230, 220] width 238 height 375
click at [266, 126] on link "Damien.larrode@ville-nimes.fr Bot: Thanks for your response, we'll get back to …" at bounding box center [229, 112] width 236 height 42
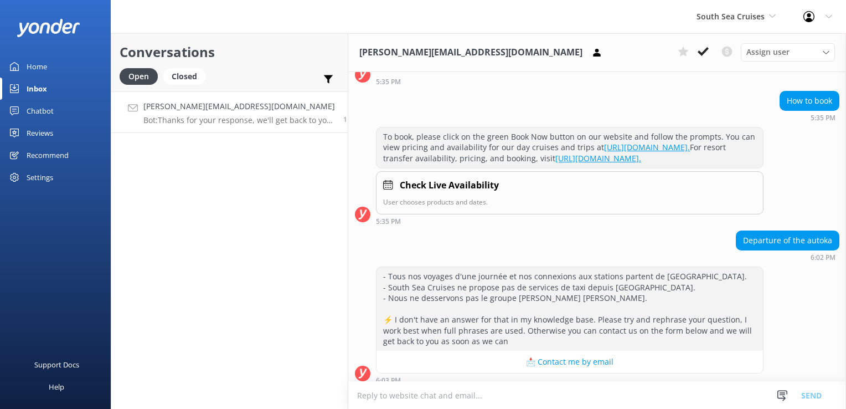
scroll to position [91, 0]
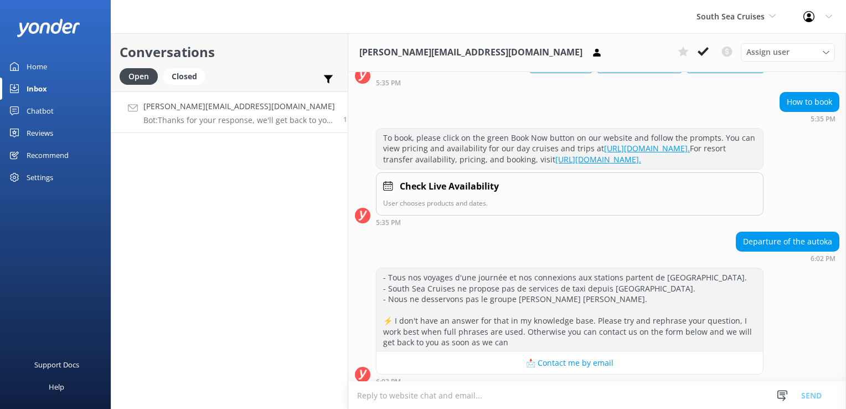
drag, startPoint x: 598, startPoint y: 240, endPoint x: 551, endPoint y: 244, distance: 47.2
click at [543, 244] on div "Departure of the autoka 6:02 PM" at bounding box center [597, 246] width 498 height 30
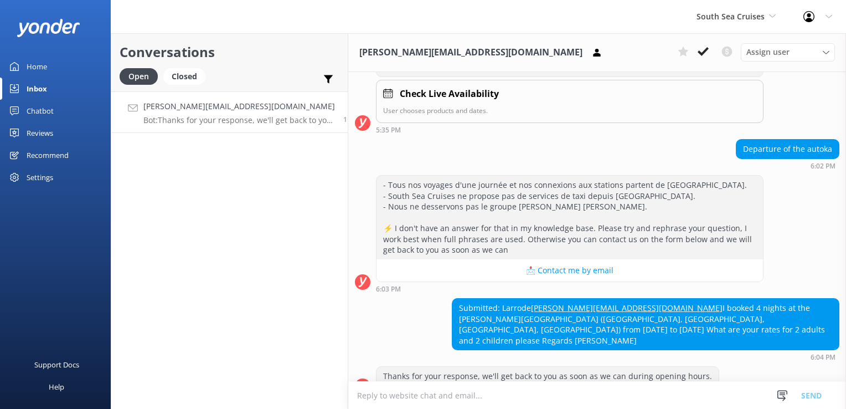
scroll to position [202, 0]
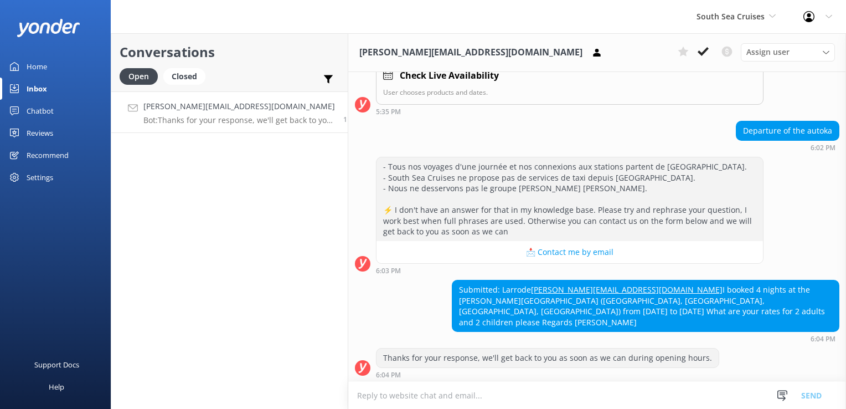
drag, startPoint x: 662, startPoint y: 147, endPoint x: 598, endPoint y: 271, distance: 139.7
click at [598, 263] on button "📩 Contact me by email" at bounding box center [569, 252] width 386 height 22
click at [476, 393] on textarea at bounding box center [597, 394] width 498 height 27
drag, startPoint x: 491, startPoint y: 390, endPoint x: 478, endPoint y: 386, distance: 12.6
click at [489, 391] on textarea at bounding box center [597, 394] width 498 height 27
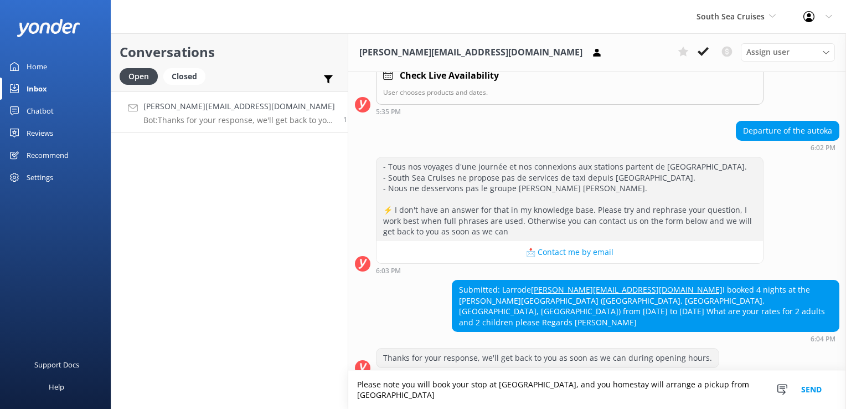
scroll to position [213, 0]
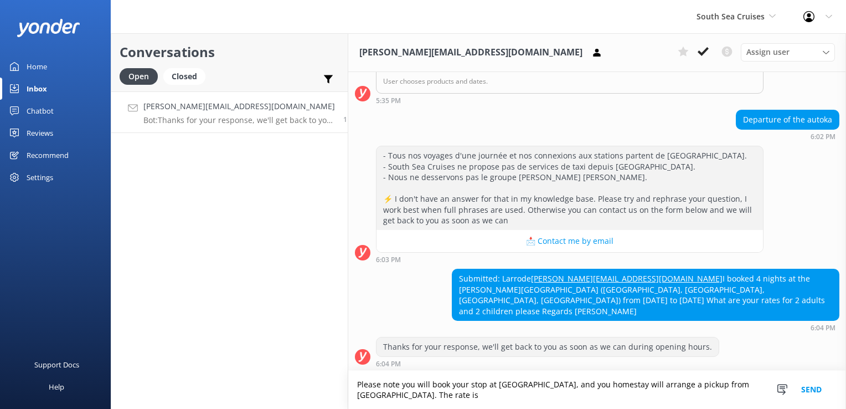
click at [470, 397] on textarea "Please note you will book your stop at Nanuya Island resort, and you homestay w…" at bounding box center [597, 389] width 498 height 38
click at [421, 391] on textarea "Please note you will book your stop at Nanuya Island resort, and you homestay w…" at bounding box center [597, 389] width 498 height 38
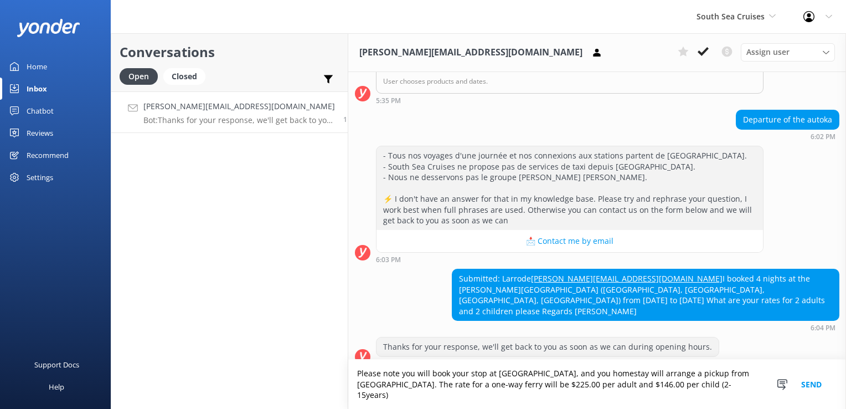
type textarea "Please note you will book your stop at Nanuya Island resort, and you homestay w…"
click at [810, 392] on button "Send" at bounding box center [812, 383] width 42 height 49
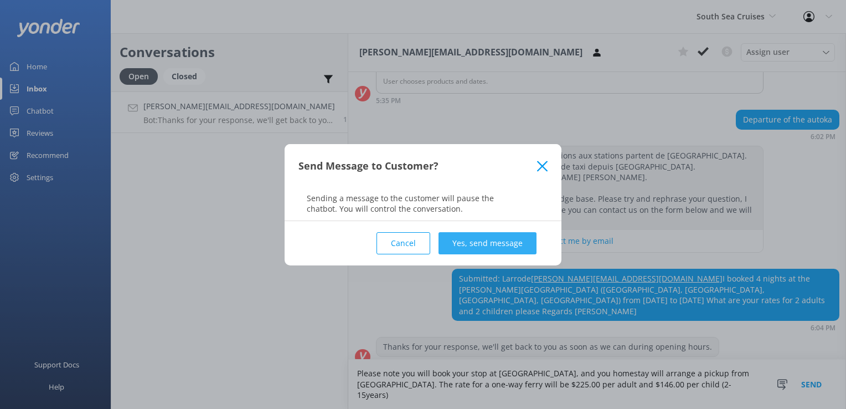
click at [472, 249] on button "Yes, send message" at bounding box center [487, 243] width 98 height 22
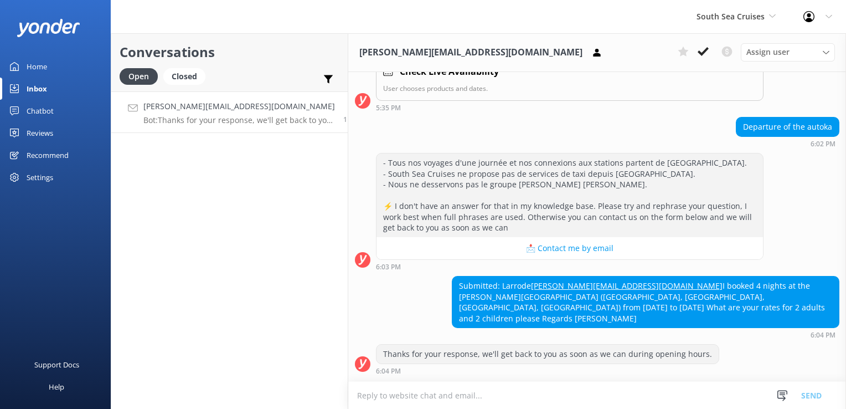
scroll to position [316, 0]
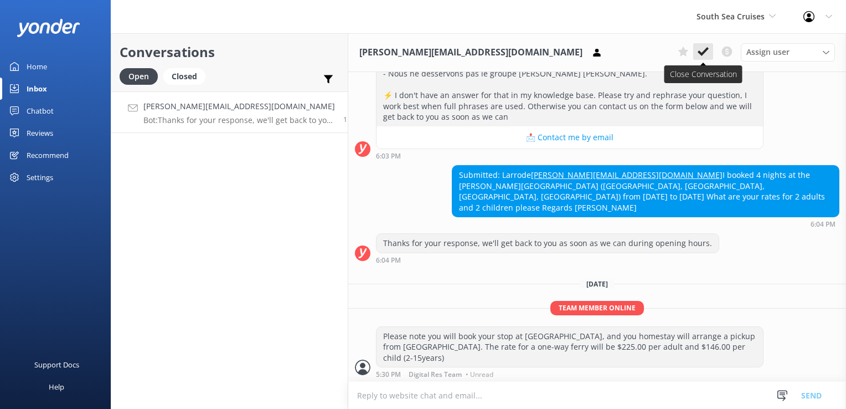
click at [699, 56] on icon at bounding box center [703, 51] width 11 height 11
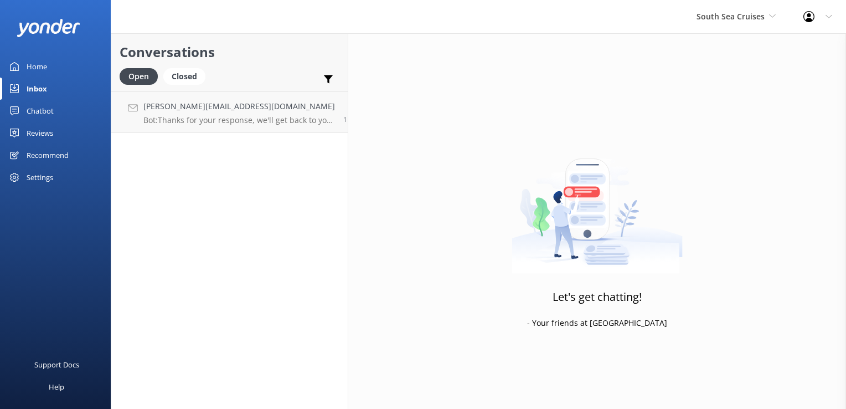
click at [739, 24] on div "South Sea Cruises South Sea Sailing South Sea Cruises Malamala Beach Club Aweso…" at bounding box center [736, 16] width 107 height 33
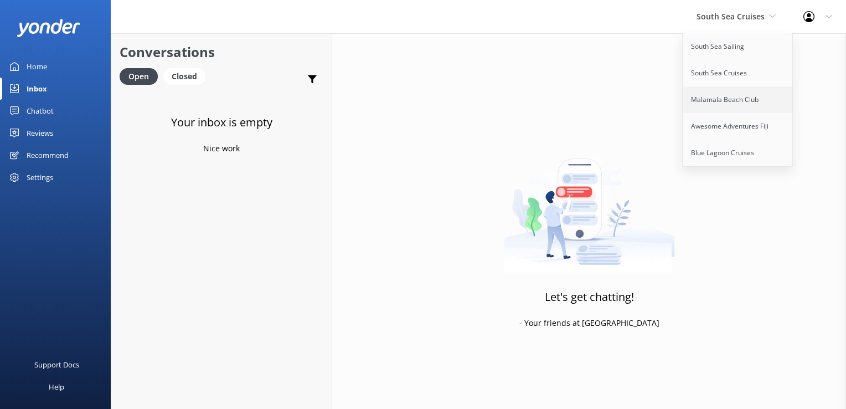
click at [727, 101] on link "Malamala Beach Club" at bounding box center [738, 99] width 111 height 27
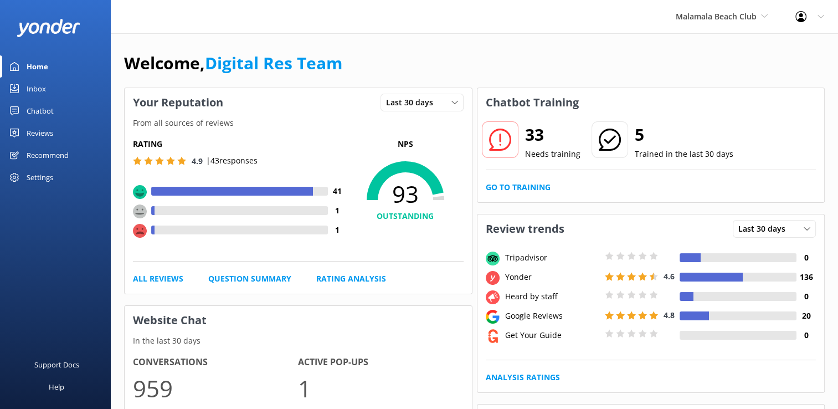
click at [30, 85] on div "Inbox" at bounding box center [36, 89] width 19 height 22
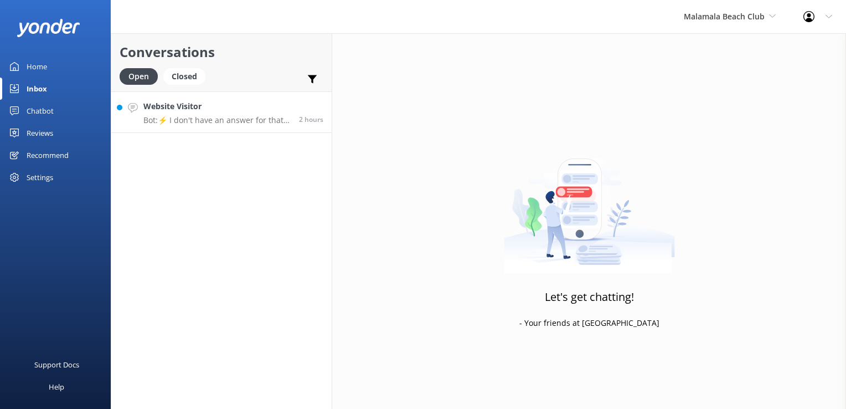
click at [252, 114] on div "Website Visitor Bot: ⚡ I don't have an answer for that in my knowledge base. Pl…" at bounding box center [216, 112] width 147 height 24
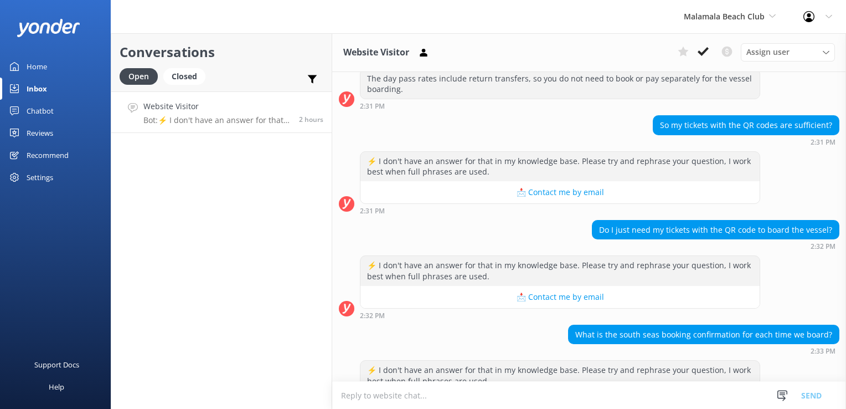
scroll to position [195, 0]
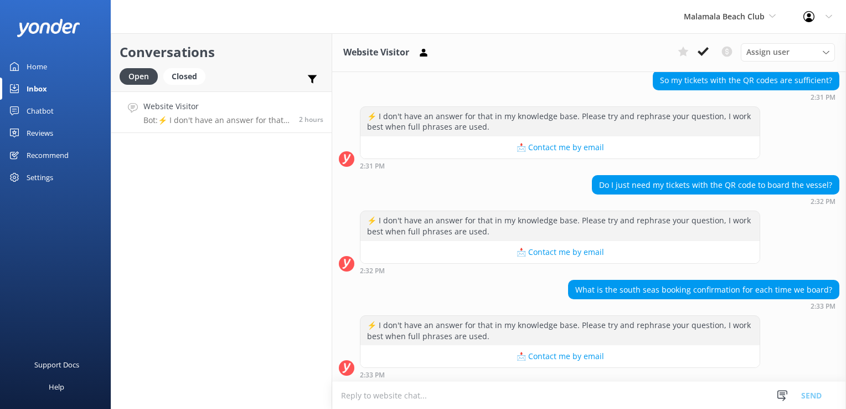
click at [219, 116] on p "Bot: ⚡ I don't have an answer for that in my knowledge base. Please try and rep…" at bounding box center [216, 120] width 147 height 10
click at [531, 398] on textarea at bounding box center [589, 394] width 514 height 27
type textarea "Y"
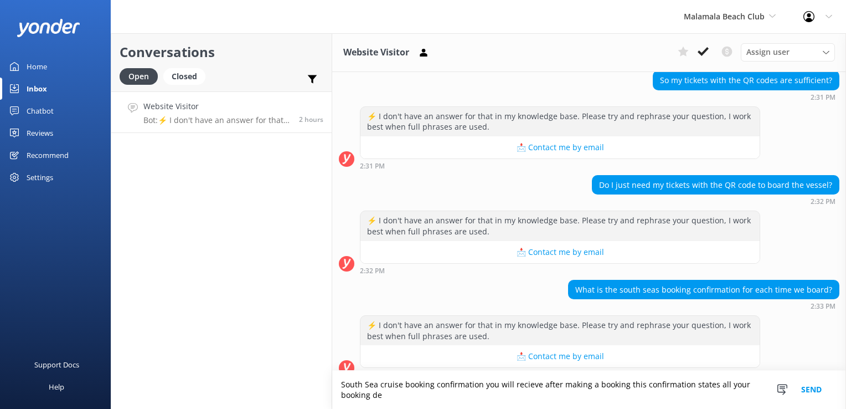
scroll to position [206, 0]
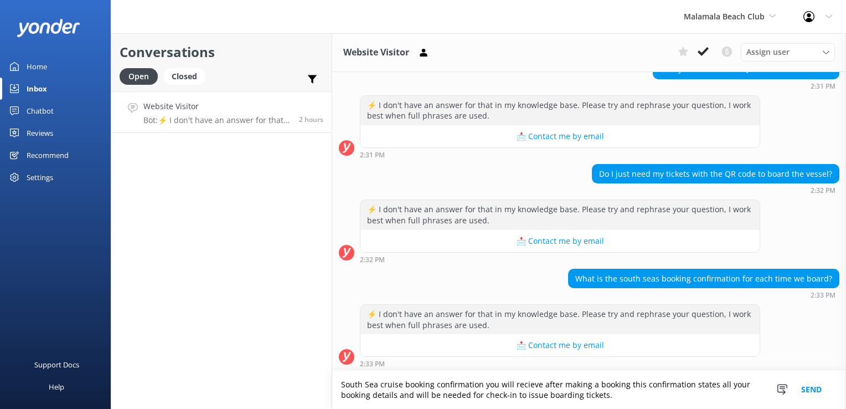
drag, startPoint x: 622, startPoint y: 395, endPoint x: 223, endPoint y: 370, distance: 400.0
click at [223, 370] on div "Conversations Open Closed Important Converted Assigned to me Unassigned Website…" at bounding box center [478, 220] width 735 height 375
type textarea "South Sea cruise booking confirmation you will recieve after making a booking t…"
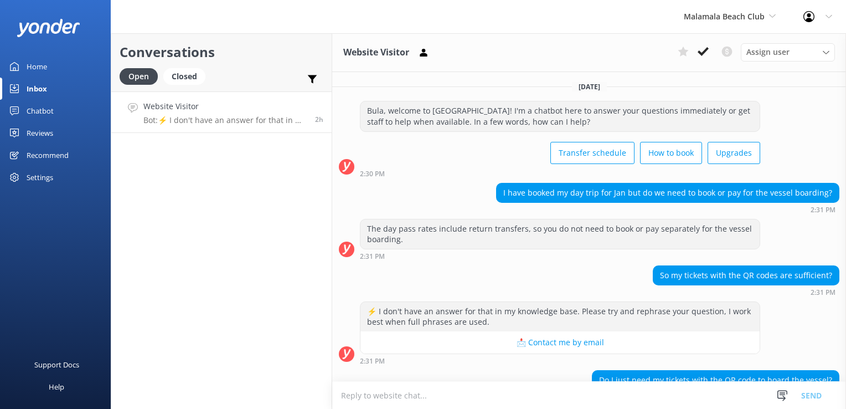
click at [612, 397] on textarea at bounding box center [589, 394] width 514 height 27
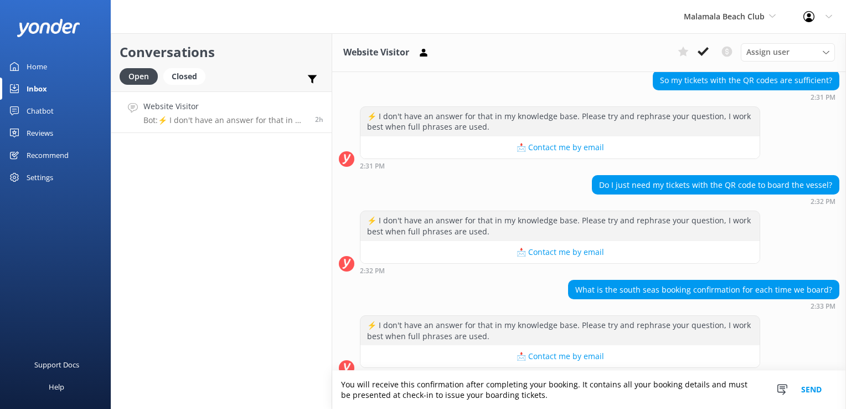
scroll to position [206, 0]
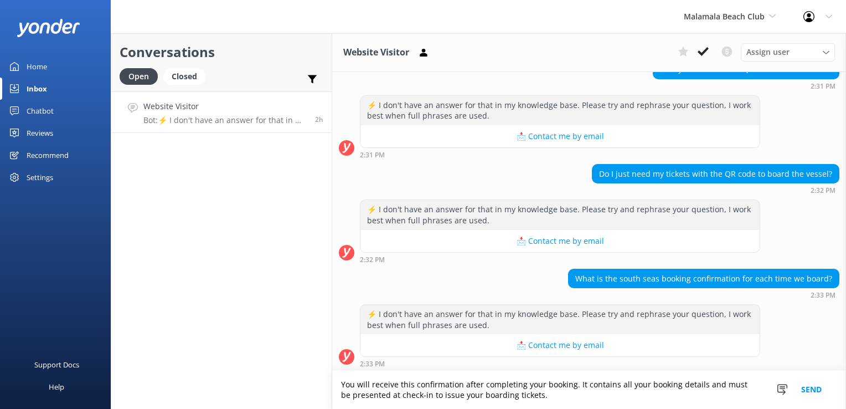
type textarea "You will receive this confirmation after completing your booking. It contains a…"
click at [802, 392] on button "Send" at bounding box center [812, 389] width 42 height 38
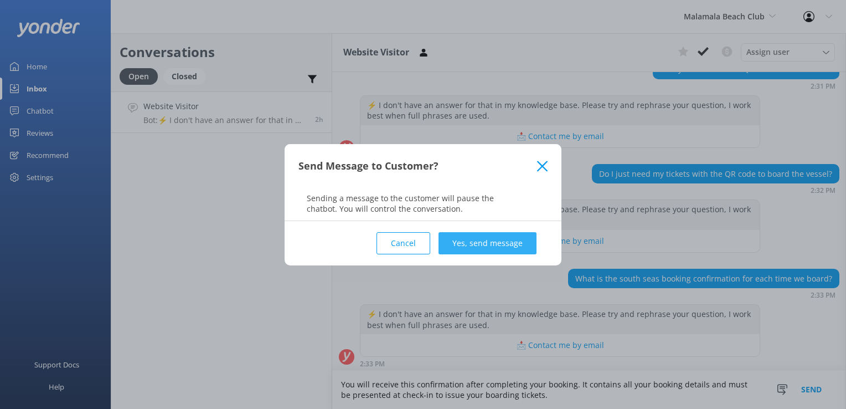
click at [493, 244] on button "Yes, send message" at bounding box center [487, 243] width 98 height 22
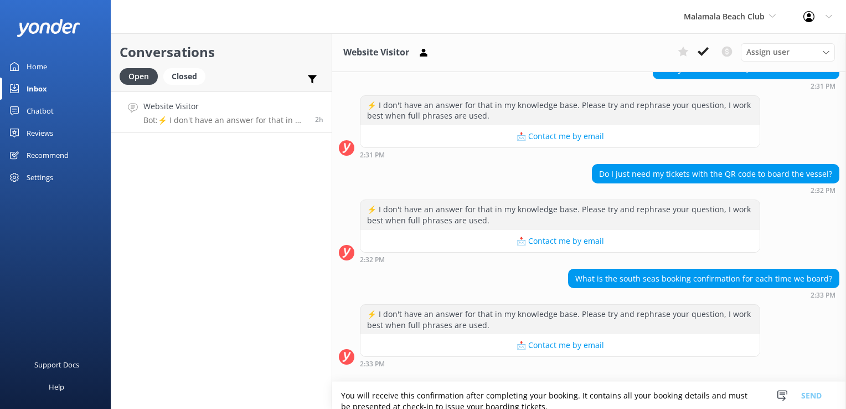
scroll to position [277, 0]
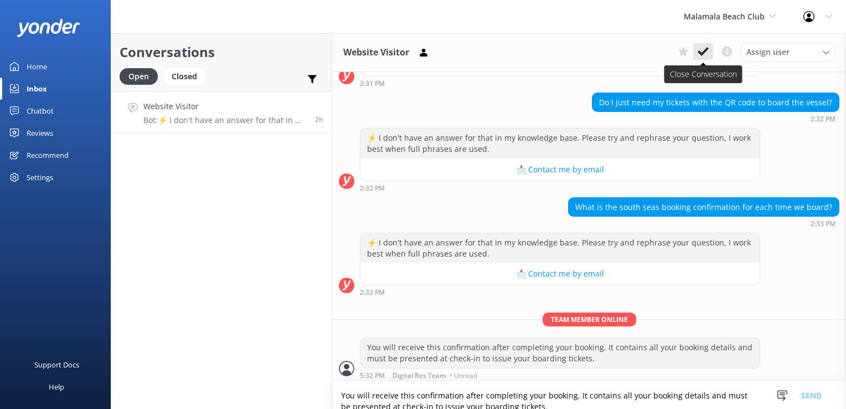
click at [710, 54] on button at bounding box center [703, 51] width 20 height 17
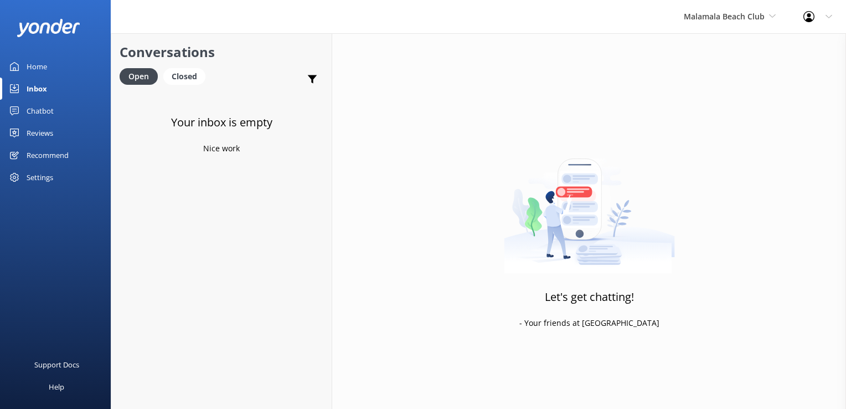
click at [736, 24] on div "Malamala Beach Club South Sea Sailing South Sea Cruises Malamala Beach Club Awe…" at bounding box center [730, 16] width 120 height 33
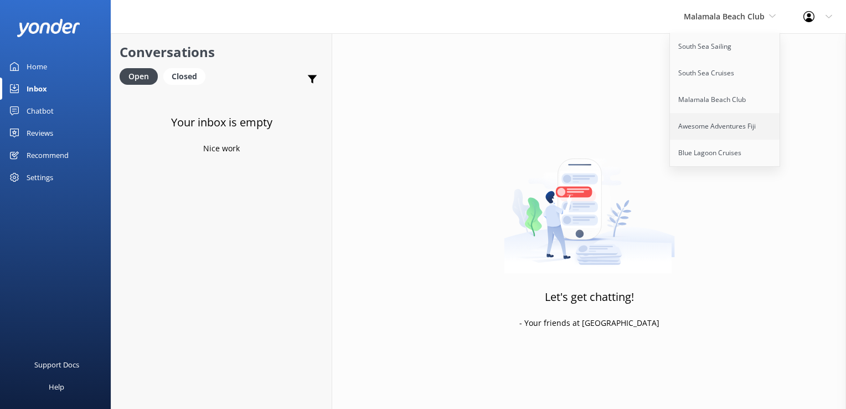
click at [722, 125] on link "Awesome Adventures Fiji" at bounding box center [725, 126] width 111 height 27
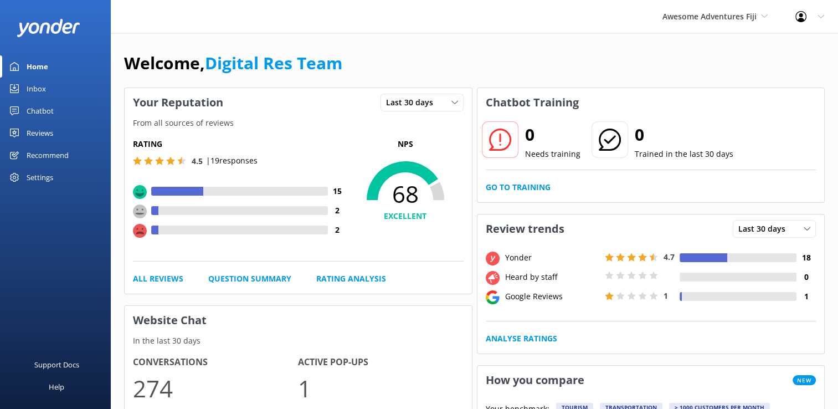
click at [47, 94] on link "Inbox" at bounding box center [55, 89] width 111 height 22
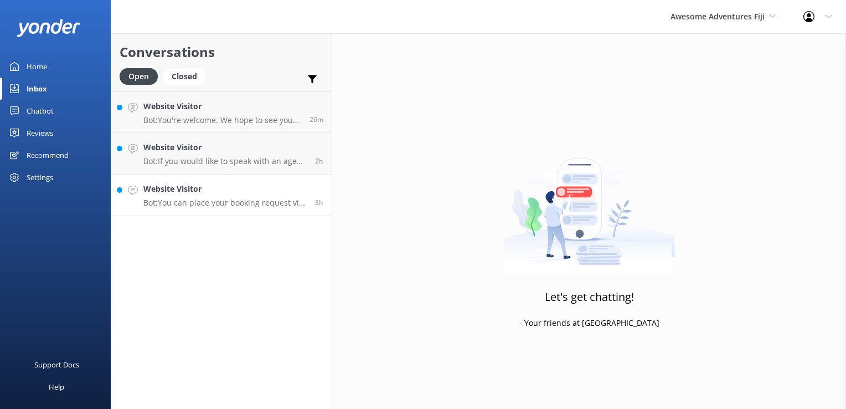
click at [224, 206] on p "Bot: You can place your booking request via our online reservation system here:…" at bounding box center [224, 203] width 163 height 10
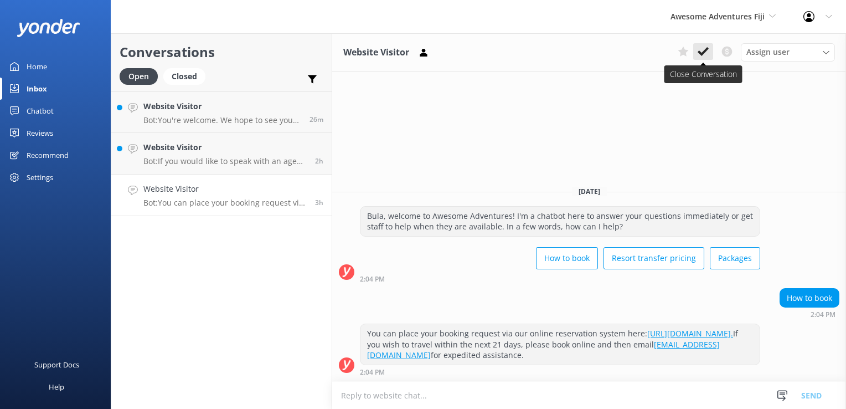
click at [703, 51] on icon at bounding box center [703, 51] width 11 height 11
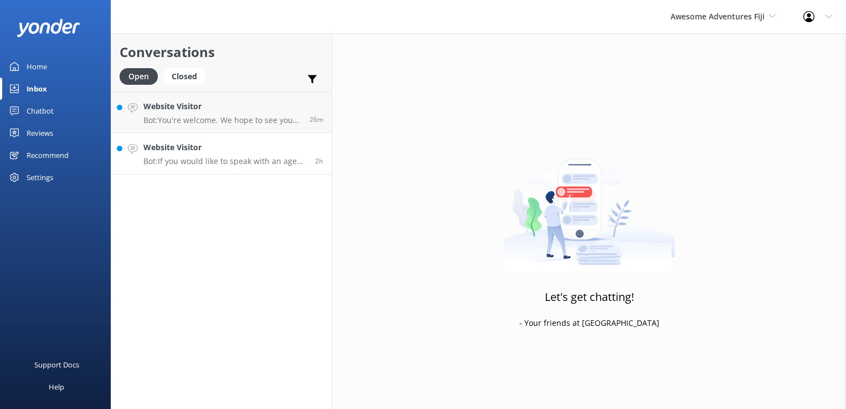
click at [179, 163] on p "Bot: If you would like to speak with an agent, please call us on +679 9995512 o…" at bounding box center [224, 161] width 163 height 10
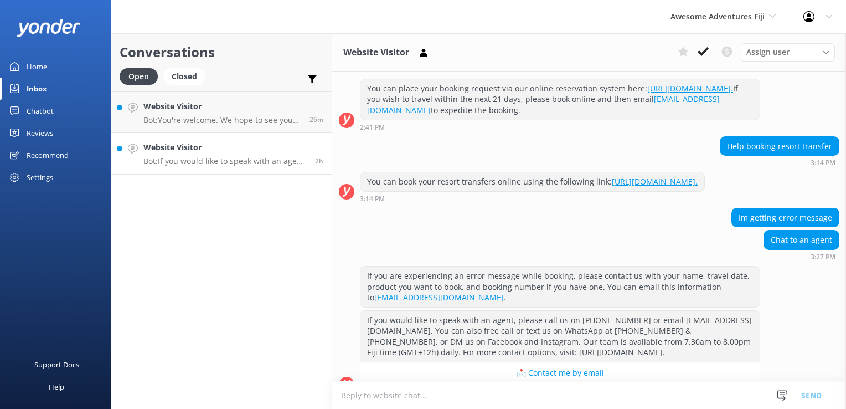
scroll to position [168, 0]
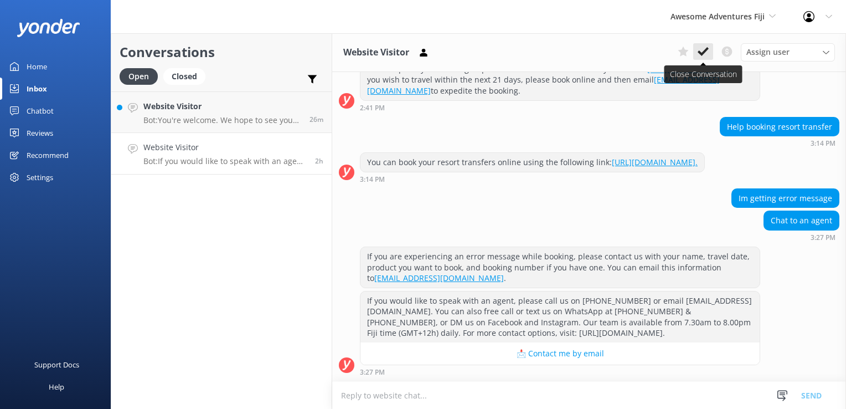
click at [702, 48] on icon at bounding box center [703, 51] width 11 height 11
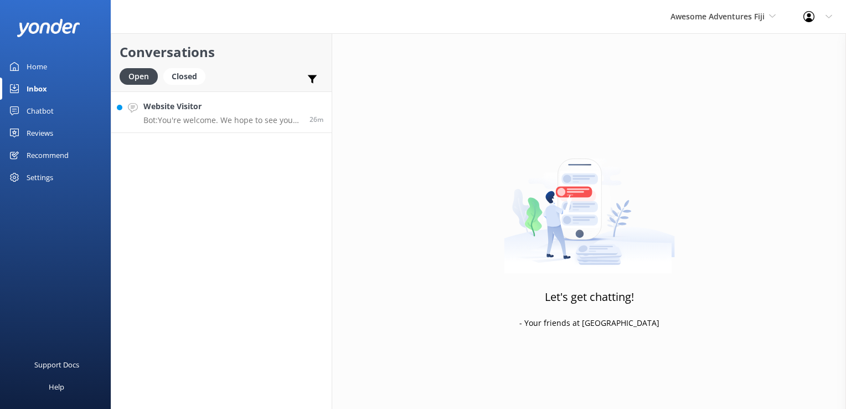
click at [224, 110] on h4 "Website Visitor" at bounding box center [222, 106] width 158 height 12
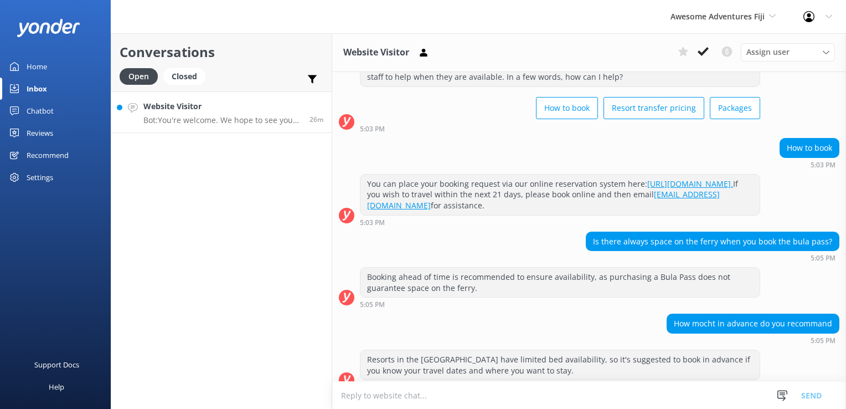
scroll to position [128, 0]
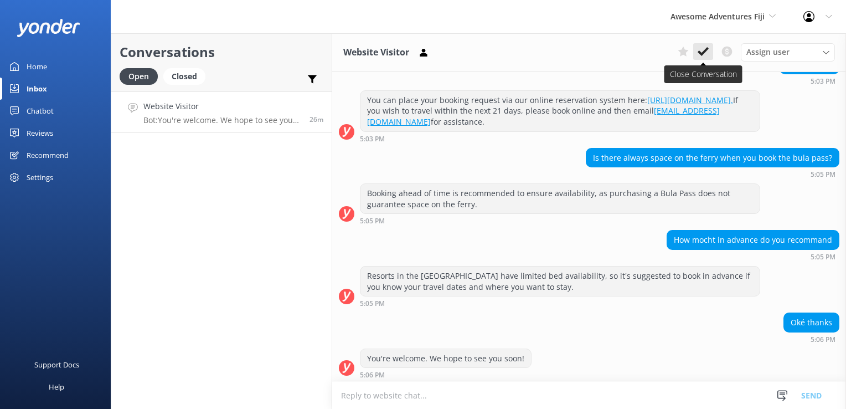
click at [700, 51] on icon at bounding box center [703, 51] width 11 height 11
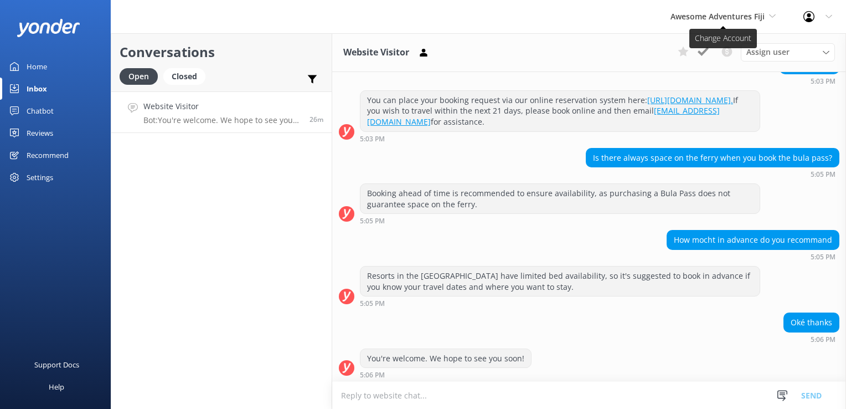
click at [732, 17] on span "Awesome Adventures Fiji" at bounding box center [717, 16] width 94 height 11
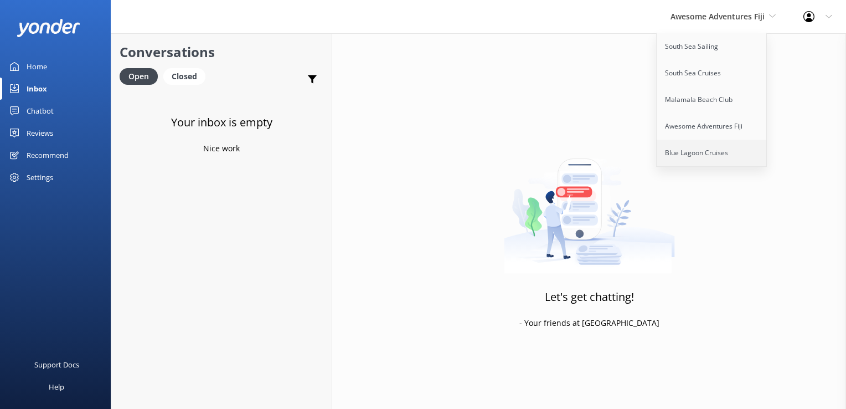
click at [701, 149] on link "Blue Lagoon Cruises" at bounding box center [712, 153] width 111 height 27
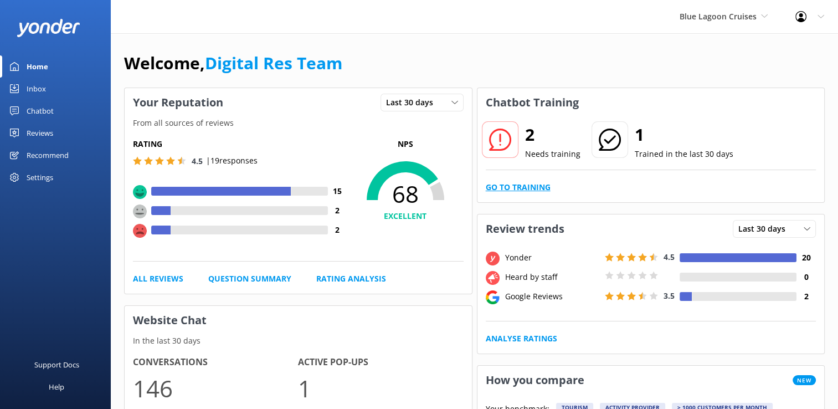
click at [514, 187] on link "Go to Training" at bounding box center [518, 187] width 65 height 12
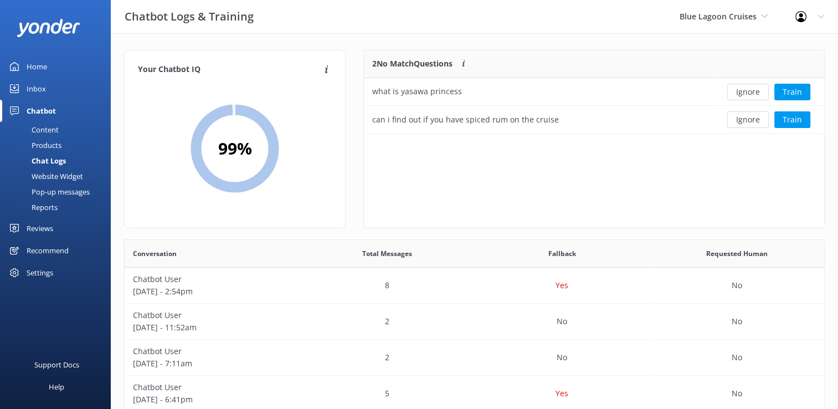
scroll to position [9, 9]
click at [743, 125] on button "Ignore" at bounding box center [748, 119] width 42 height 17
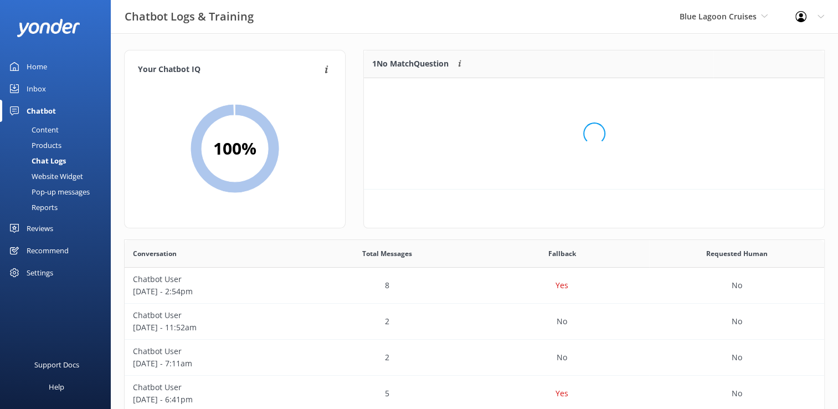
scroll to position [47, 451]
click at [746, 96] on button "Ignore" at bounding box center [748, 92] width 42 height 17
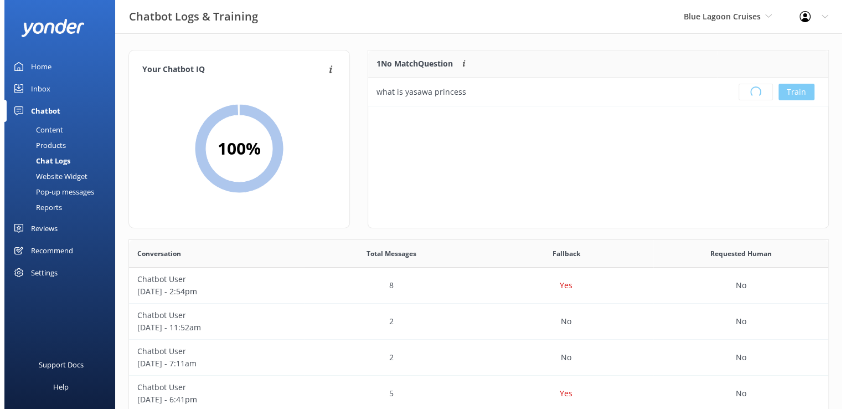
scroll to position [130, 451]
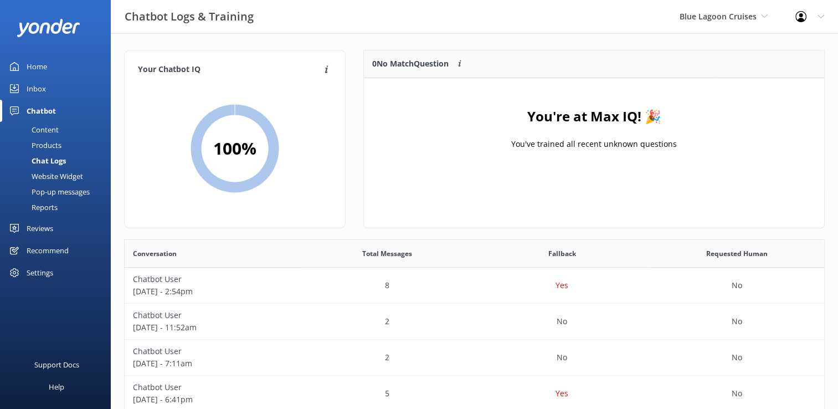
click at [64, 84] on link "Inbox" at bounding box center [55, 89] width 111 height 22
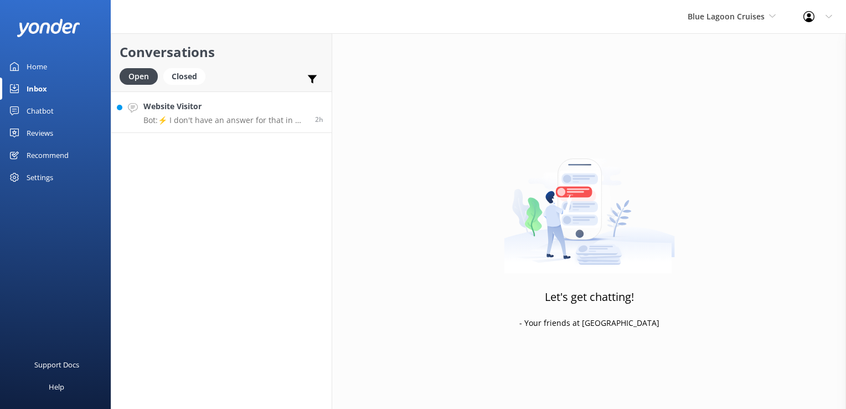
click at [248, 129] on link "Website Visitor Bot: ⚡ I don't have an answer for that in my knowledge base. Pl…" at bounding box center [221, 112] width 220 height 42
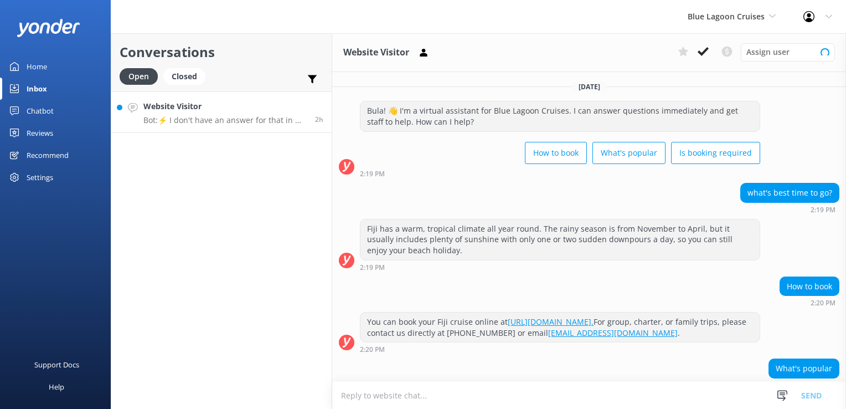
scroll to position [183, 0]
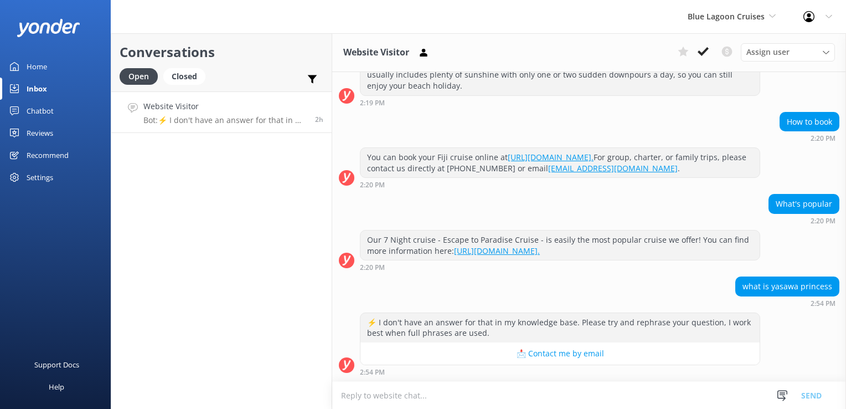
click at [544, 391] on textarea at bounding box center [589, 394] width 514 height 27
drag, startPoint x: 578, startPoint y: 392, endPoint x: 105, endPoint y: 391, distance: 472.8
click at [105, 391] on div "Blue Lagoon Cruises South Sea Sailing South Sea Cruises Malamala Beach Club Awe…" at bounding box center [423, 220] width 846 height 375
paste textarea "Princess is our newest ship, scheduled to arrive"
type textarea "The Yasawa Princess is our newest ship, scheduled to arrive in 2026"
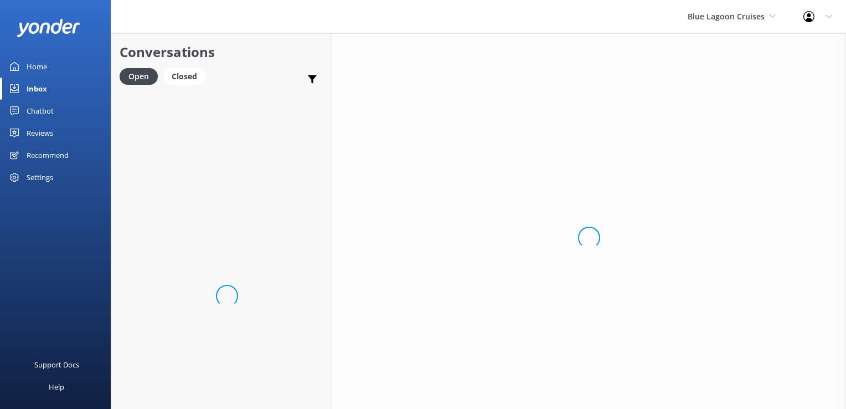
click at [814, 395] on div "Loading.." at bounding box center [589, 237] width 514 height 409
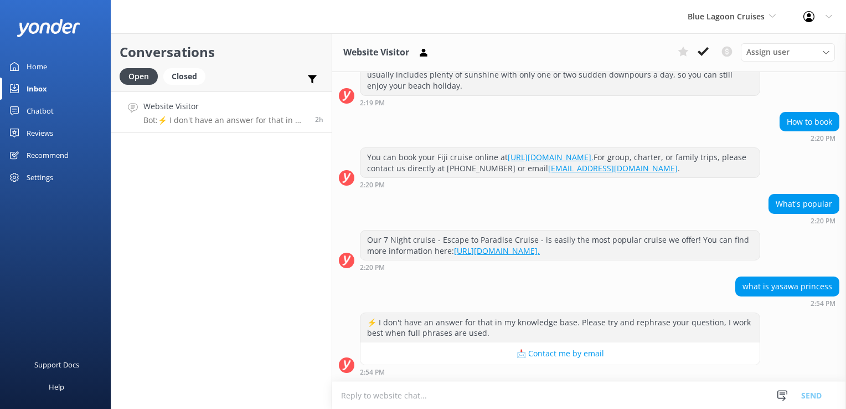
scroll to position [183, 0]
click at [593, 398] on textarea at bounding box center [589, 394] width 514 height 27
type textarea "The Yasawa Princess is our newest ship, scheduled to arrive in 2026"
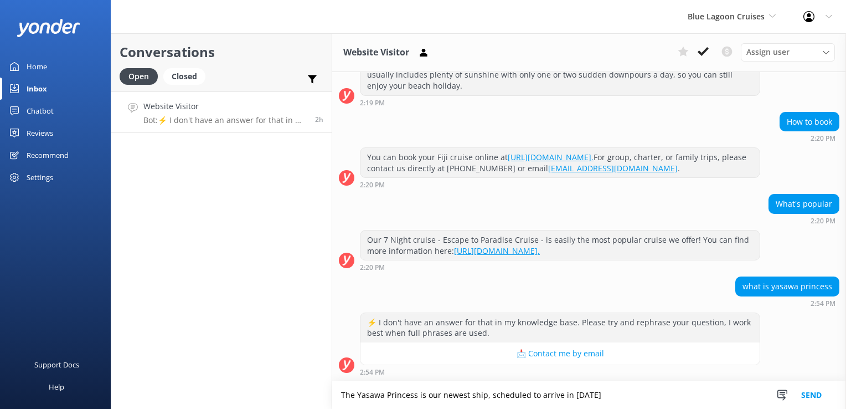
click at [818, 396] on button "Send" at bounding box center [812, 395] width 42 height 28
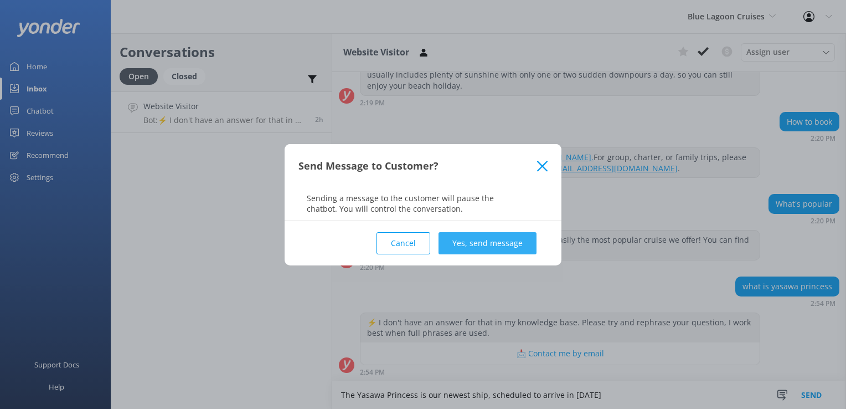
click at [497, 240] on button "Yes, send message" at bounding box center [487, 243] width 98 height 22
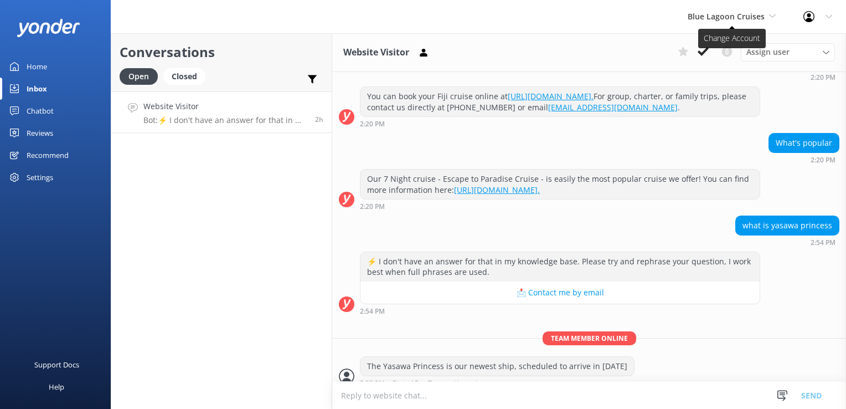
scroll to position [255, 0]
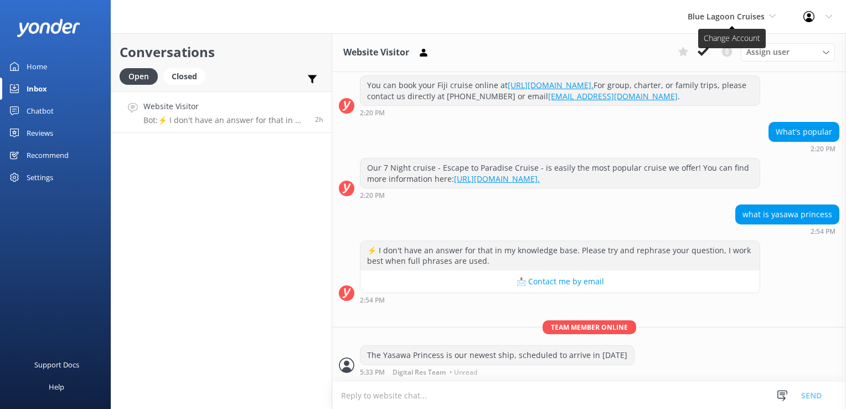
click at [732, 21] on span "Blue Lagoon Cruises" at bounding box center [726, 16] width 77 height 11
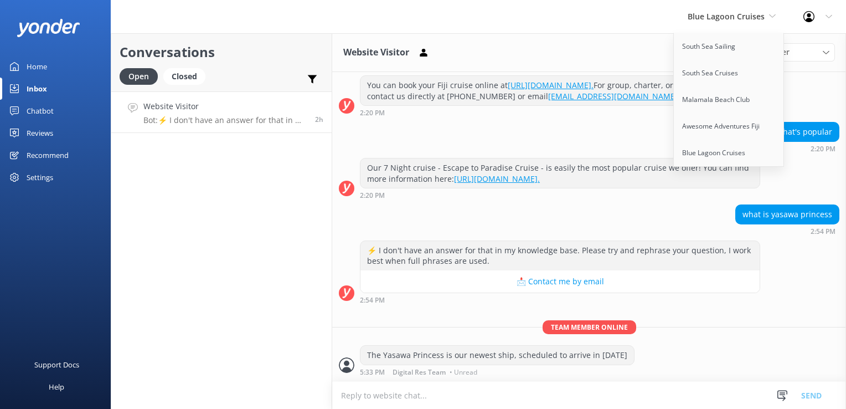
click at [624, 40] on div "Website Visitor Assign user Sonya Alyssa Asena Naweilulu Lavenia Adivou Miri Ko…" at bounding box center [589, 52] width 514 height 39
click at [724, 6] on div "Blue Lagoon Cruises South Sea Sailing South Sea Cruises Malamala Beach Club Awe…" at bounding box center [732, 16] width 116 height 33
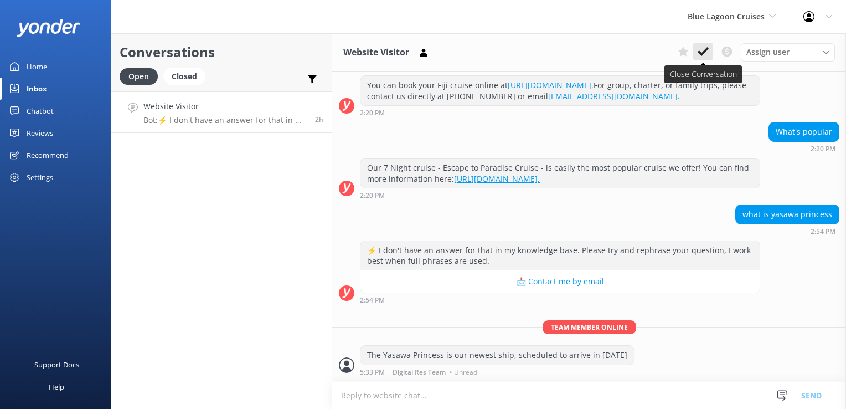
click at [704, 53] on use at bounding box center [703, 51] width 11 height 9
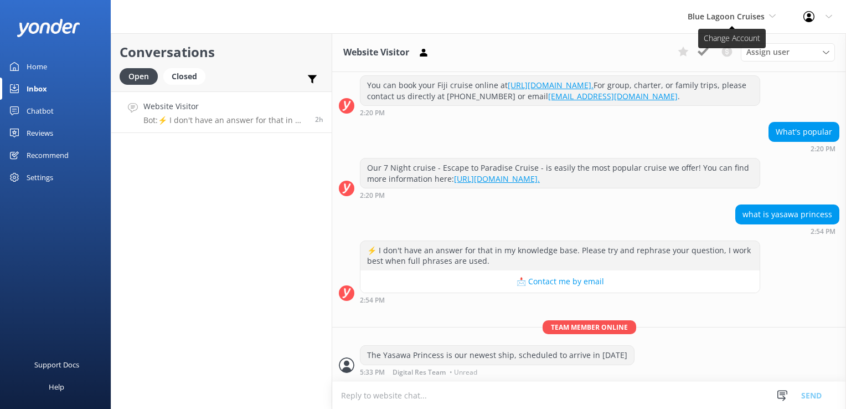
click at [727, 18] on span "Blue Lagoon Cruises" at bounding box center [726, 16] width 77 height 11
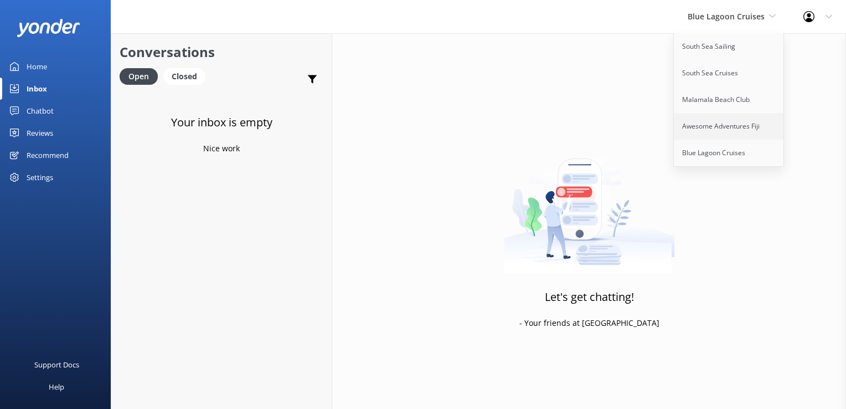
click at [725, 127] on link "Awesome Adventures Fiji" at bounding box center [729, 126] width 111 height 27
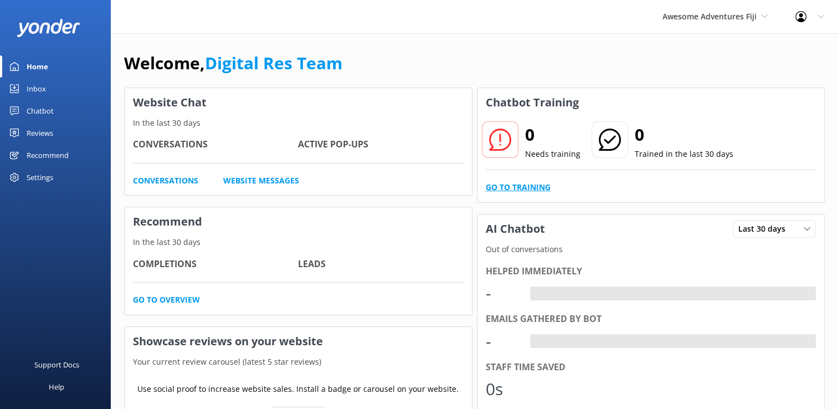
click at [505, 187] on link "Go to Training" at bounding box center [518, 187] width 65 height 12
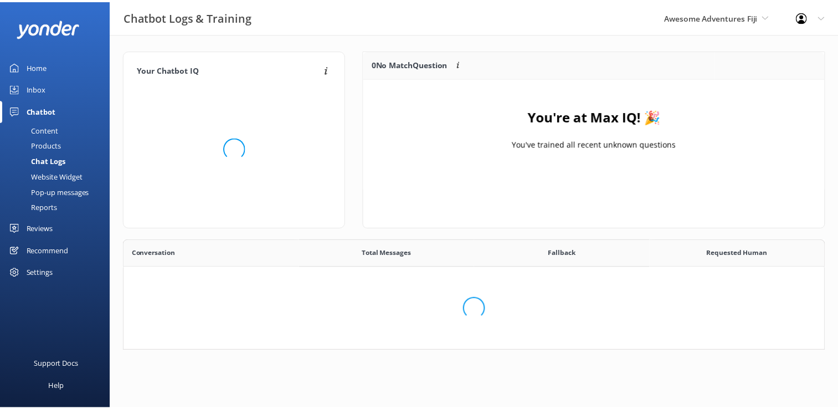
scroll to position [9, 9]
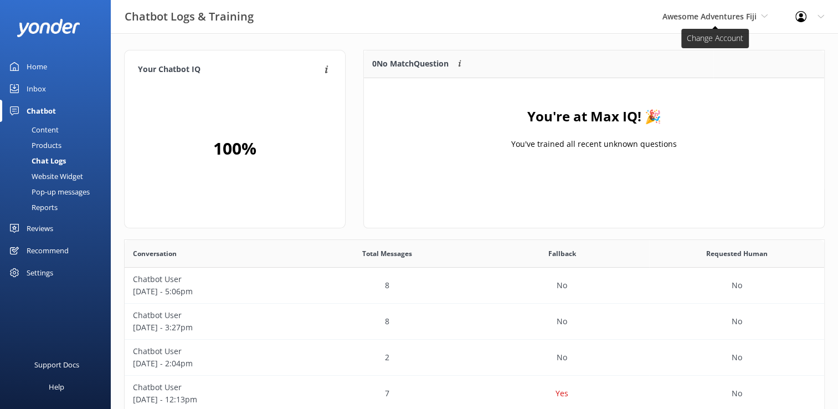
click at [706, 22] on span "Awesome Adventures Fiji" at bounding box center [714, 17] width 105 height 12
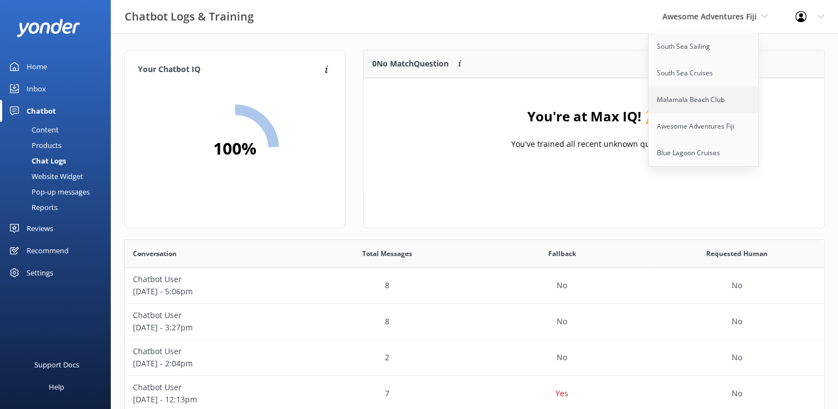
click at [689, 103] on link "Malamala Beach Club" at bounding box center [703, 99] width 111 height 27
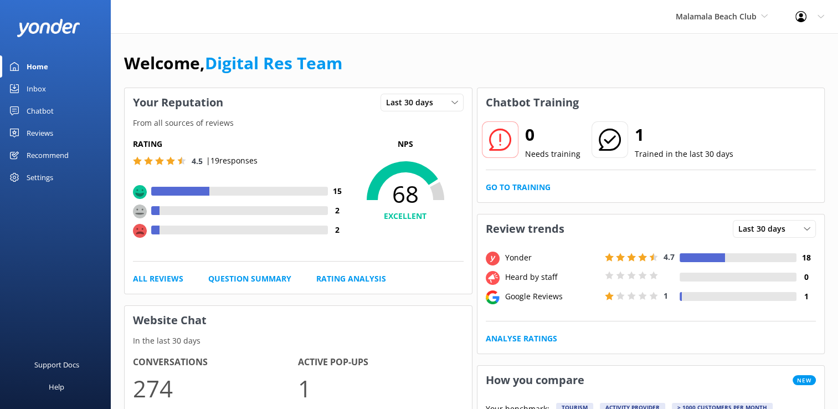
click at [62, 117] on link "Chatbot" at bounding box center [55, 111] width 111 height 22
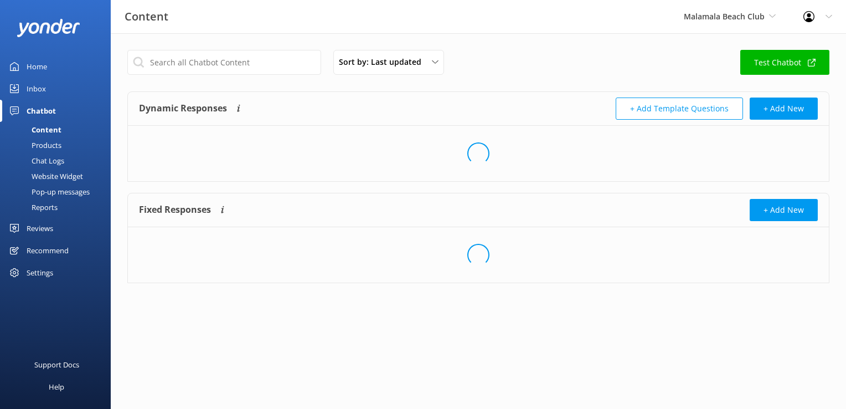
click at [47, 90] on link "Inbox" at bounding box center [55, 89] width 111 height 22
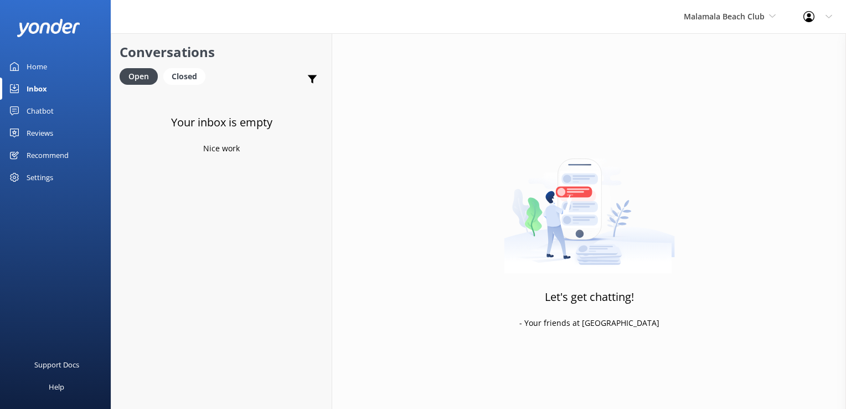
click at [42, 108] on div "Chatbot" at bounding box center [40, 111] width 27 height 22
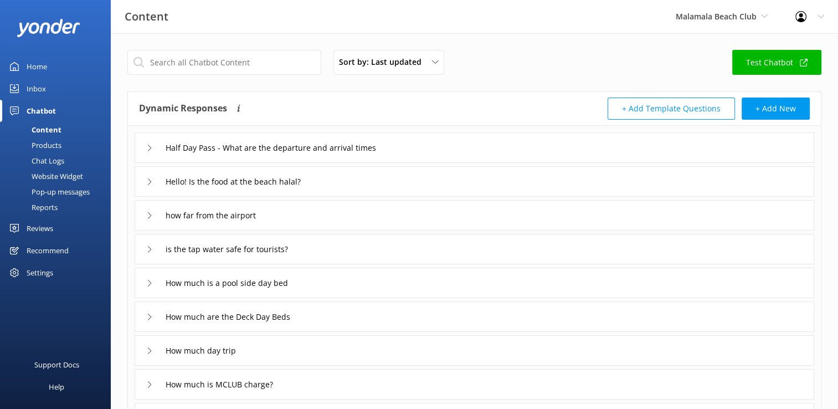
click at [60, 166] on div "Chat Logs" at bounding box center [36, 161] width 58 height 16
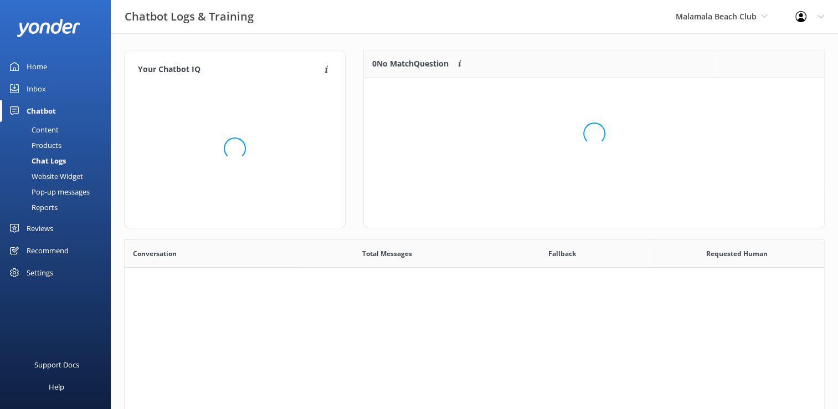
scroll to position [9, 9]
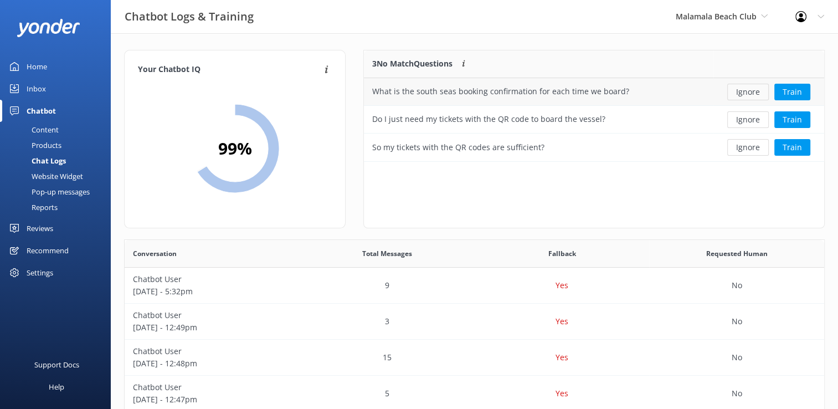
click at [751, 95] on button "Ignore" at bounding box center [748, 92] width 42 height 17
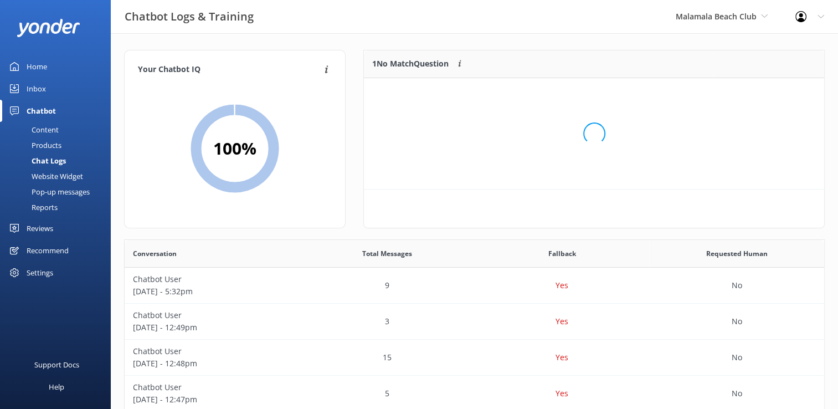
scroll to position [47, 451]
click at [751, 95] on div "Loading.. Train" at bounding box center [768, 92] width 94 height 17
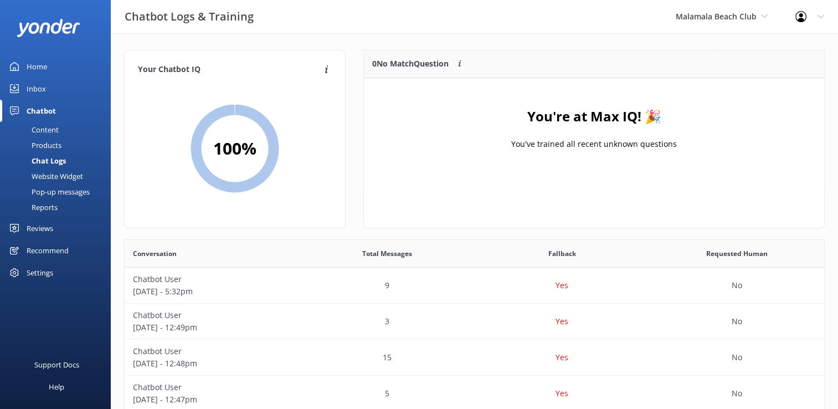
scroll to position [9, 9]
click at [695, 18] on span "Malamala Beach Club" at bounding box center [715, 16] width 81 height 11
click at [686, 45] on link "South Sea Sailing" at bounding box center [717, 46] width 111 height 27
